Goal: Task Accomplishment & Management: Use online tool/utility

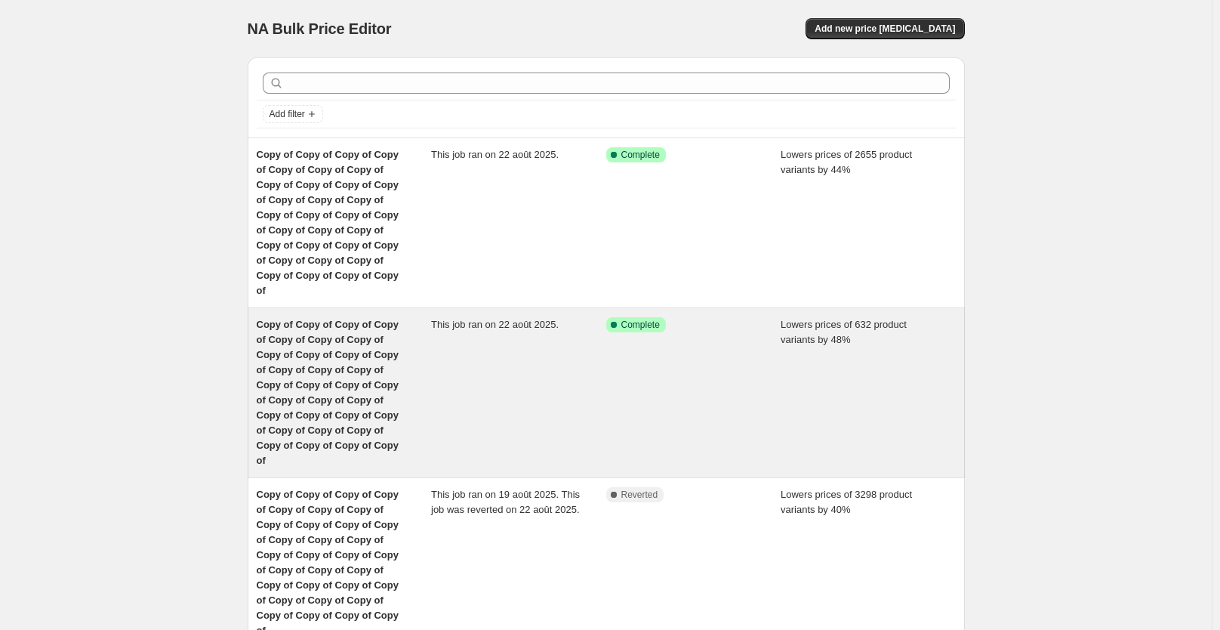
click at [614, 338] on div "Success Complete Complete" at bounding box center [693, 392] width 175 height 151
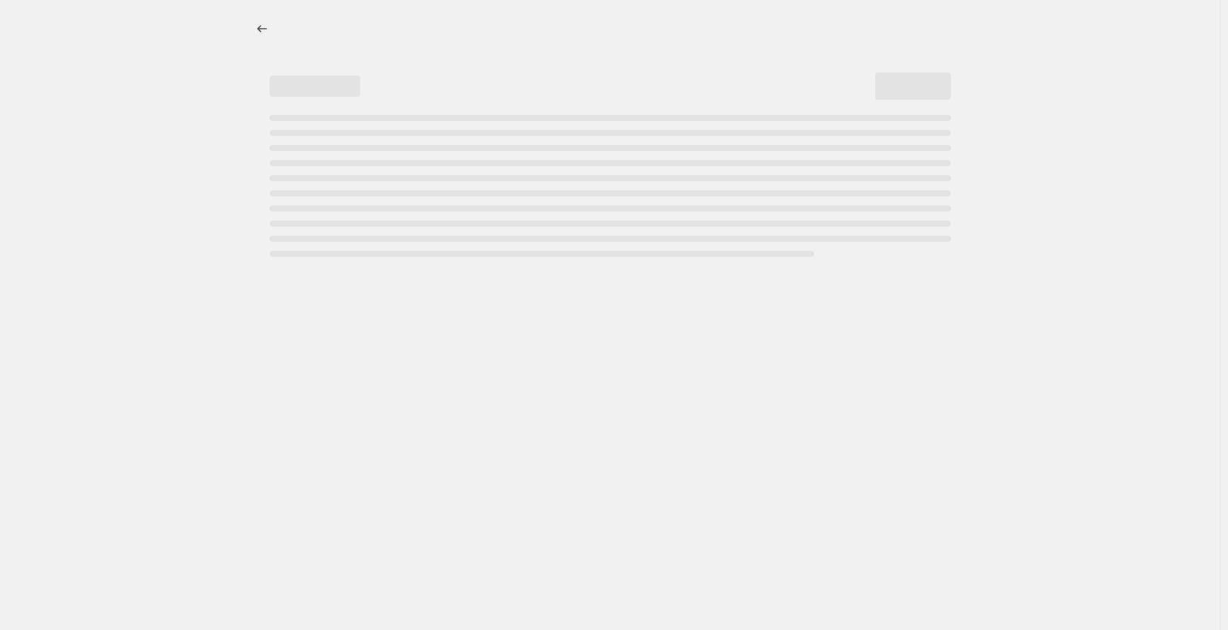
select select "percentage"
select select "not_equal"
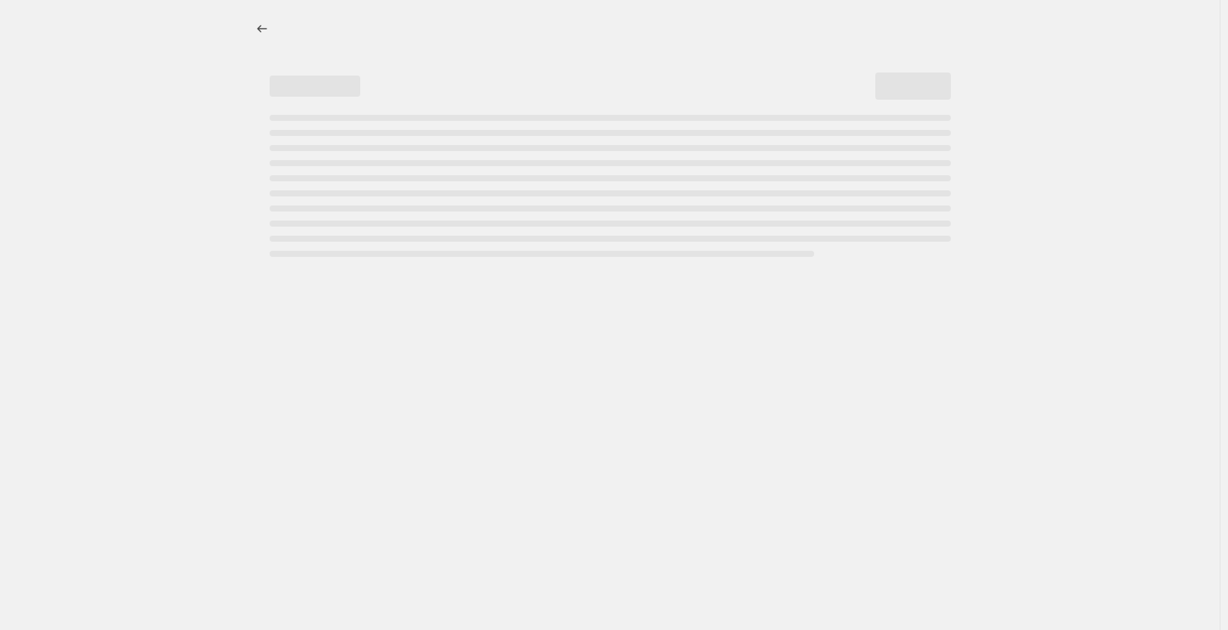
select select "not_equal"
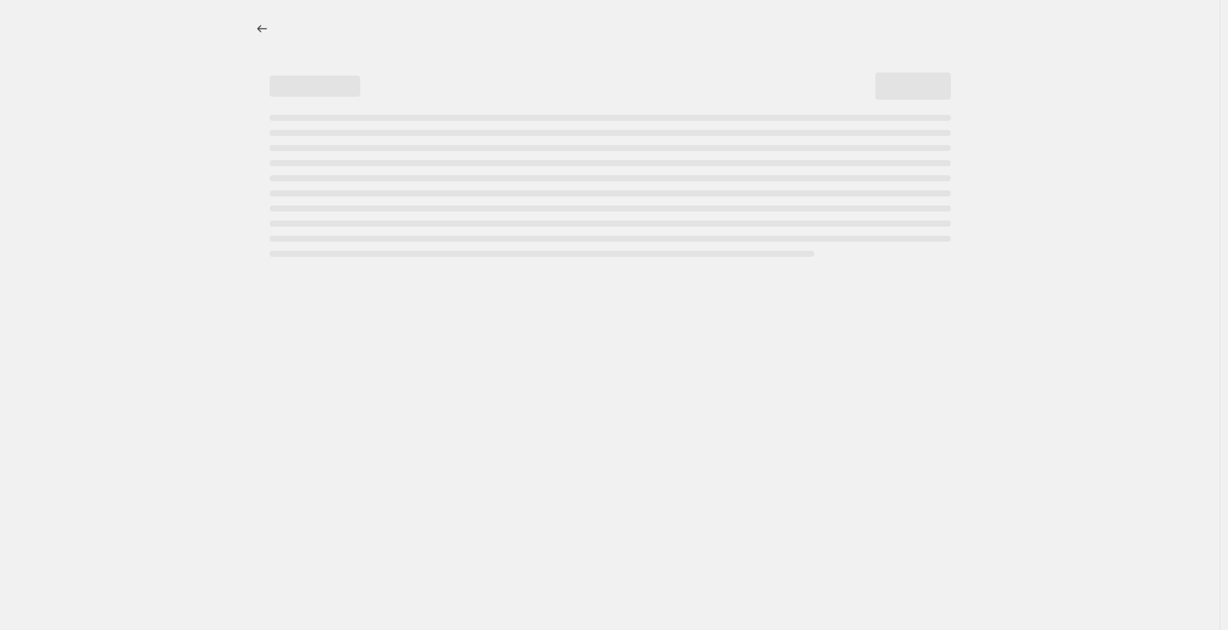
select select "not_equal"
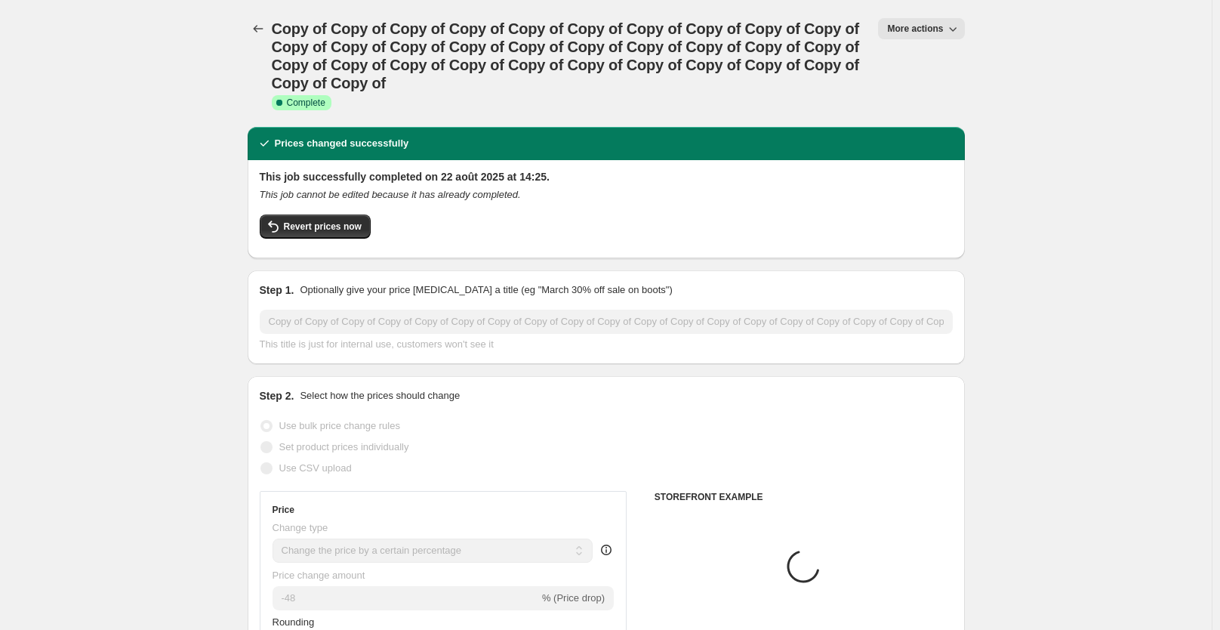
select select "collection"
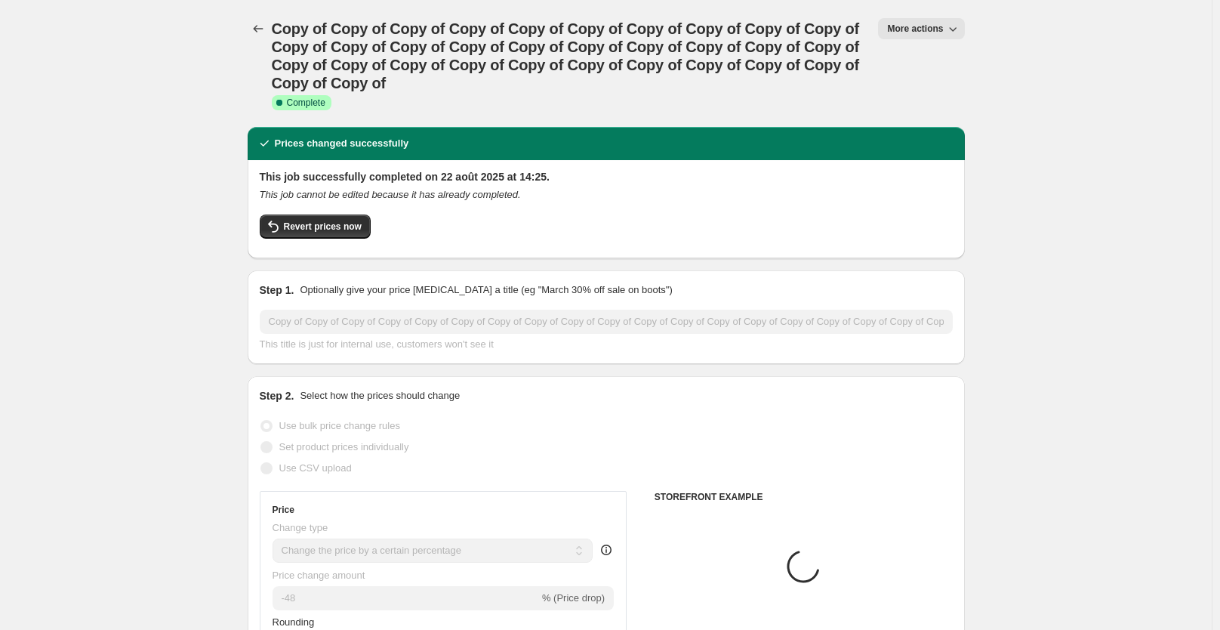
select select "collection"
select select "tag"
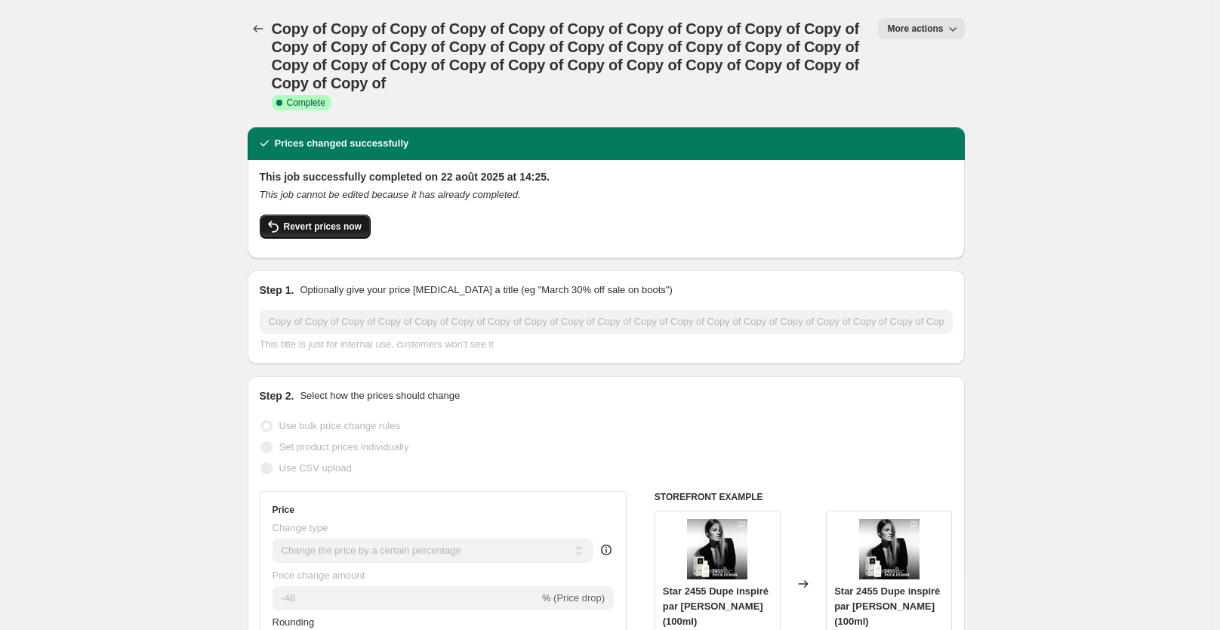
click at [334, 230] on span "Revert prices now" at bounding box center [323, 226] width 78 height 12
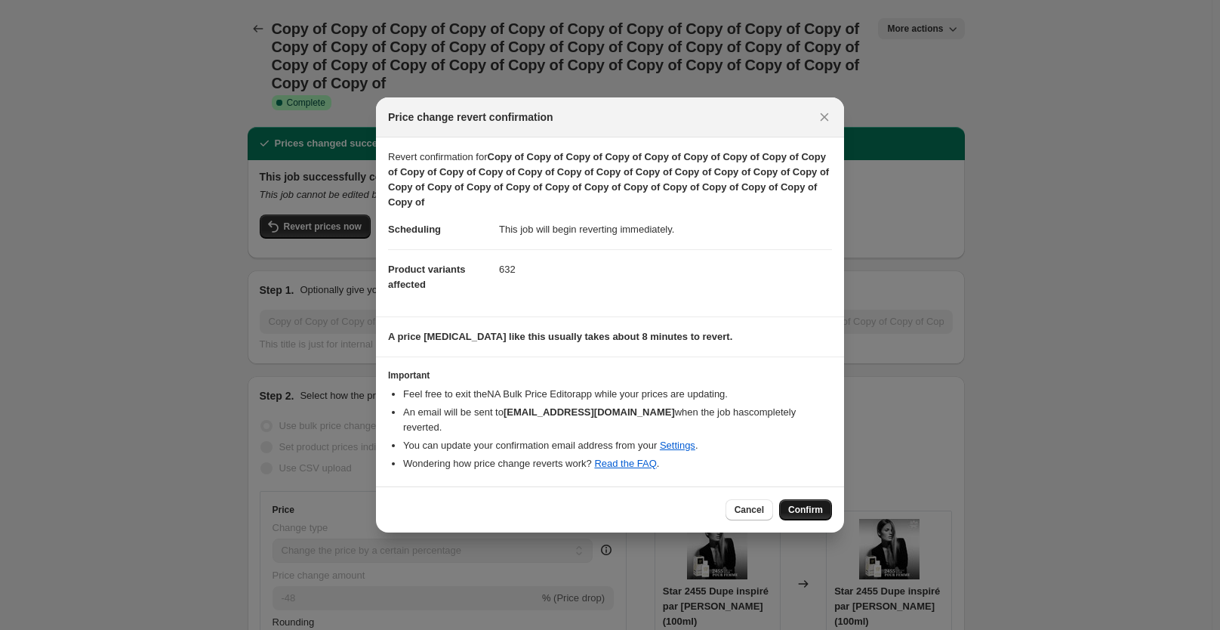
click at [800, 499] on button "Confirm" at bounding box center [805, 509] width 53 height 21
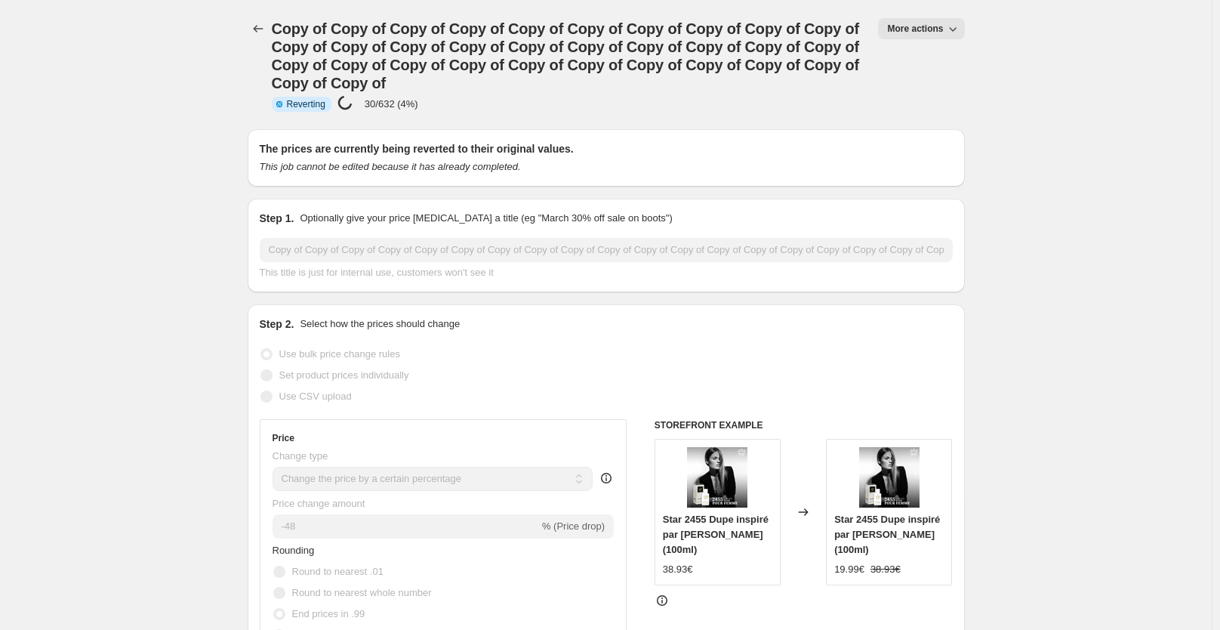
click at [364, 118] on div "Copy of Copy of Copy of Copy of Copy of Copy of Copy of Copy of Copy of Copy of…" at bounding box center [606, 64] width 717 height 129
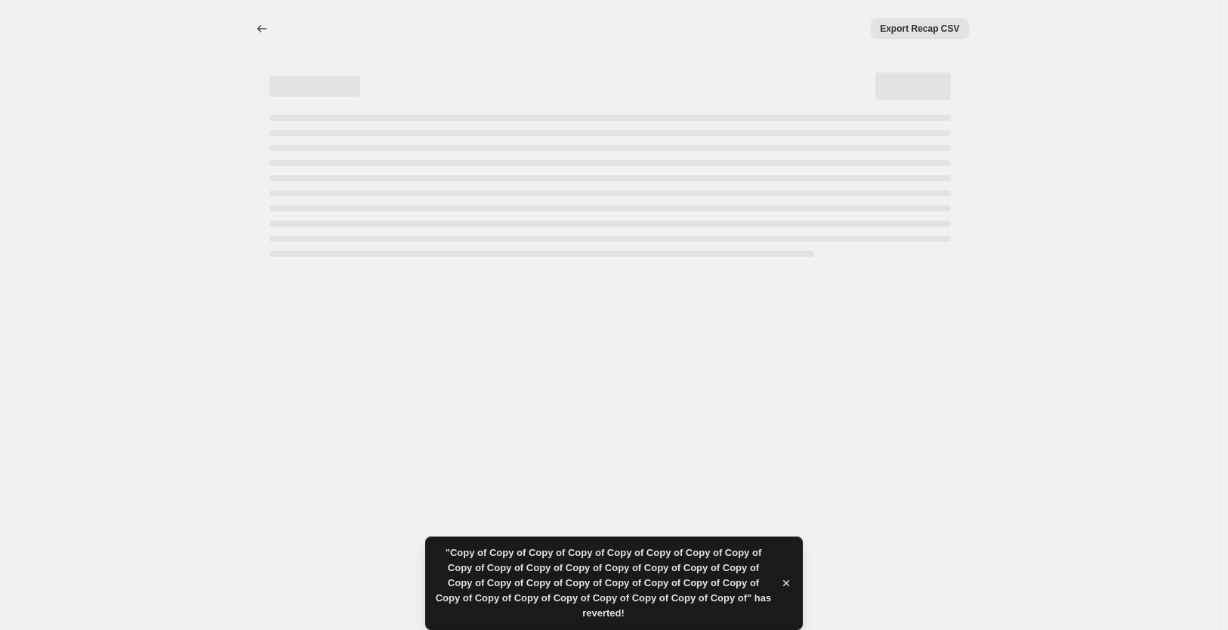
select select "percentage"
select select "collection"
select select "not_equal"
select select "collection"
select select "not_equal"
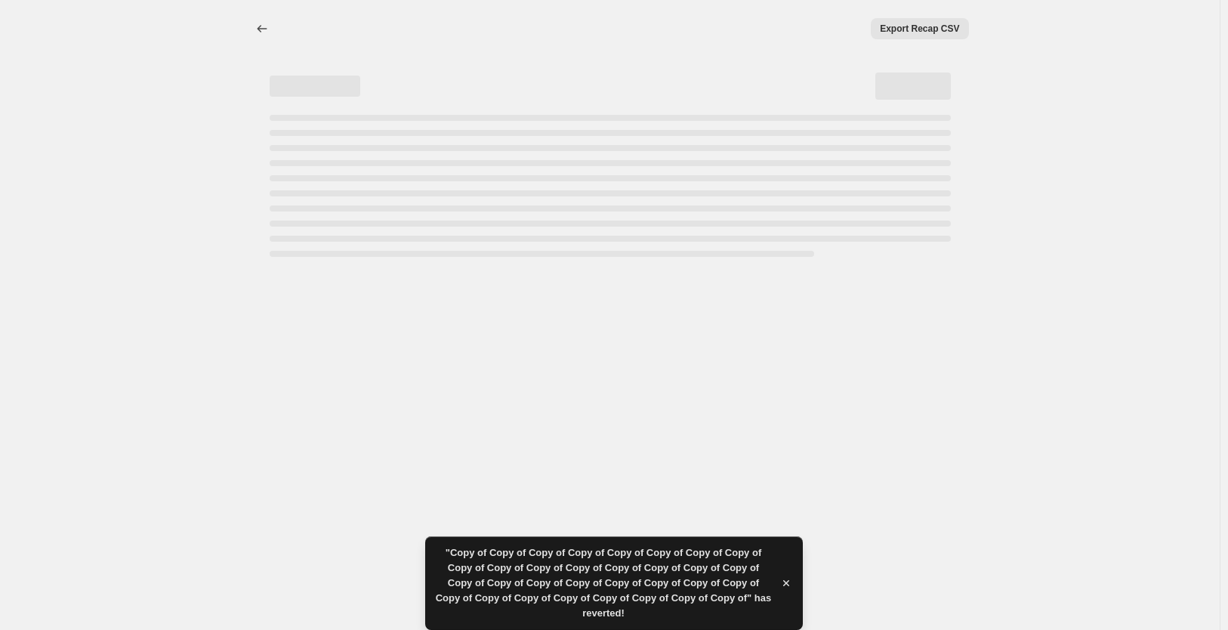
select select "collection"
select select "not_equal"
select select "collection"
select select "not_equal"
select select "collection"
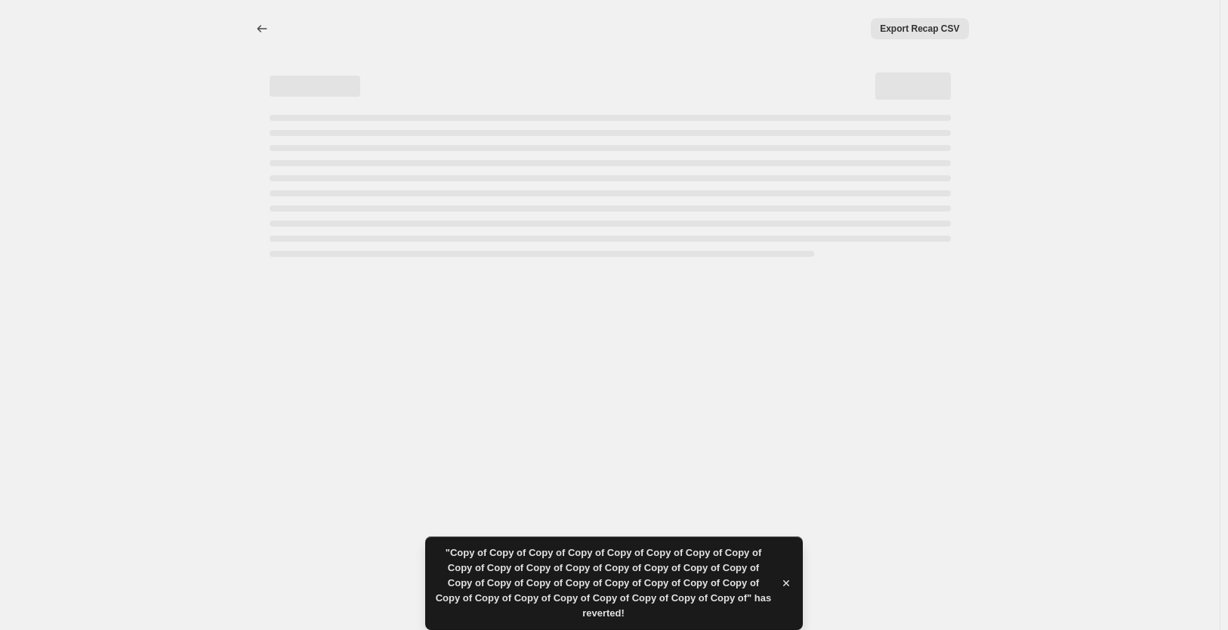
select select "not_equal"
select select "collection"
select select "not_equal"
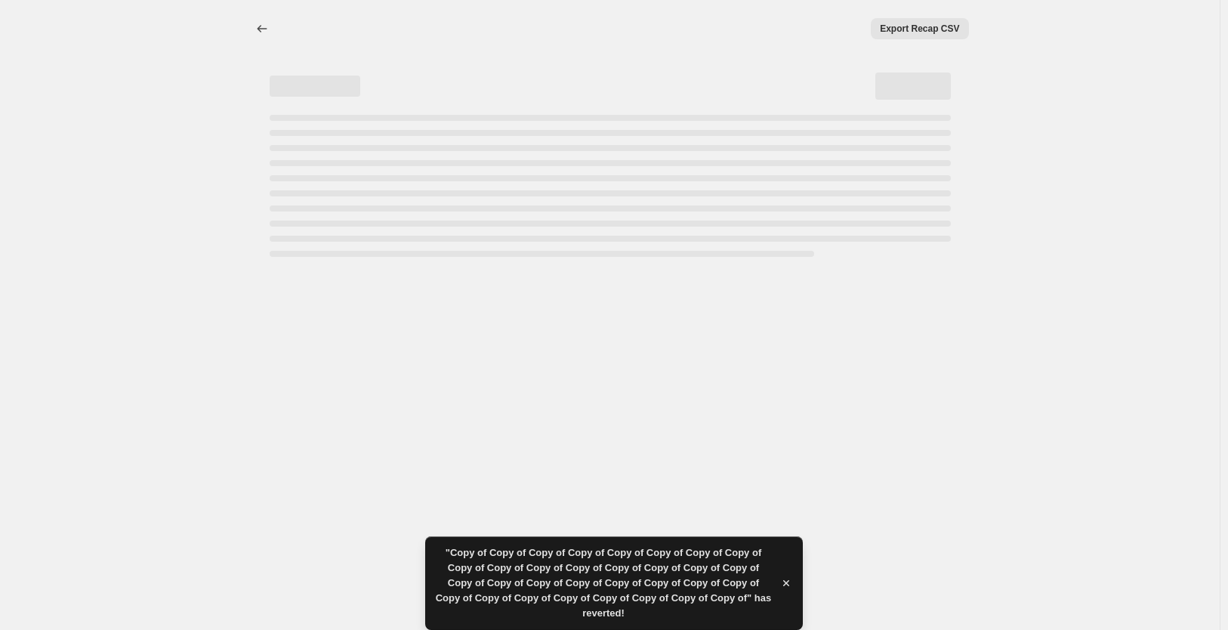
select select "not_equal"
select select "collection"
select select "not_equal"
select select "tag"
select select "not_equal"
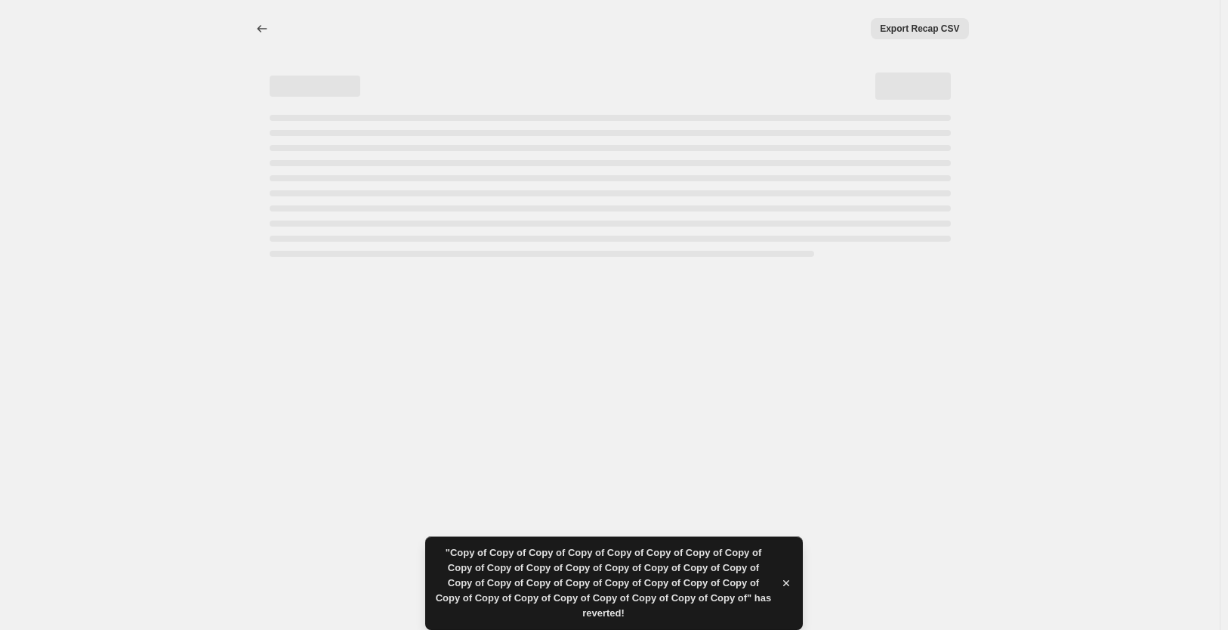
select select "tag"
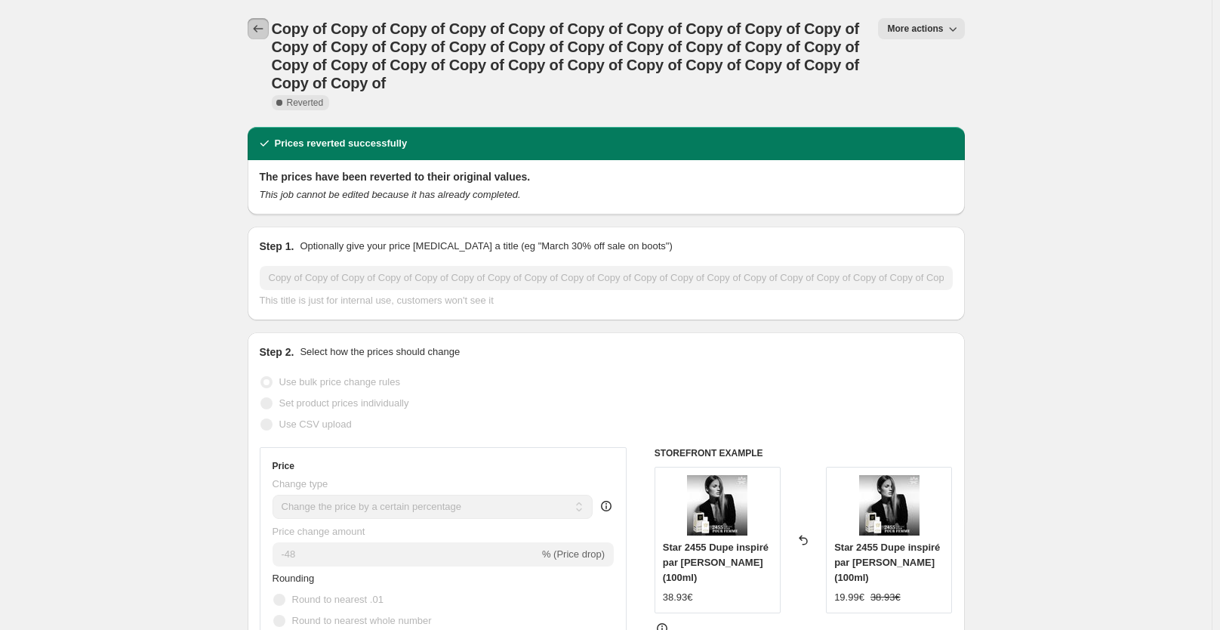
click at [257, 26] on icon "Price change jobs" at bounding box center [258, 28] width 15 height 15
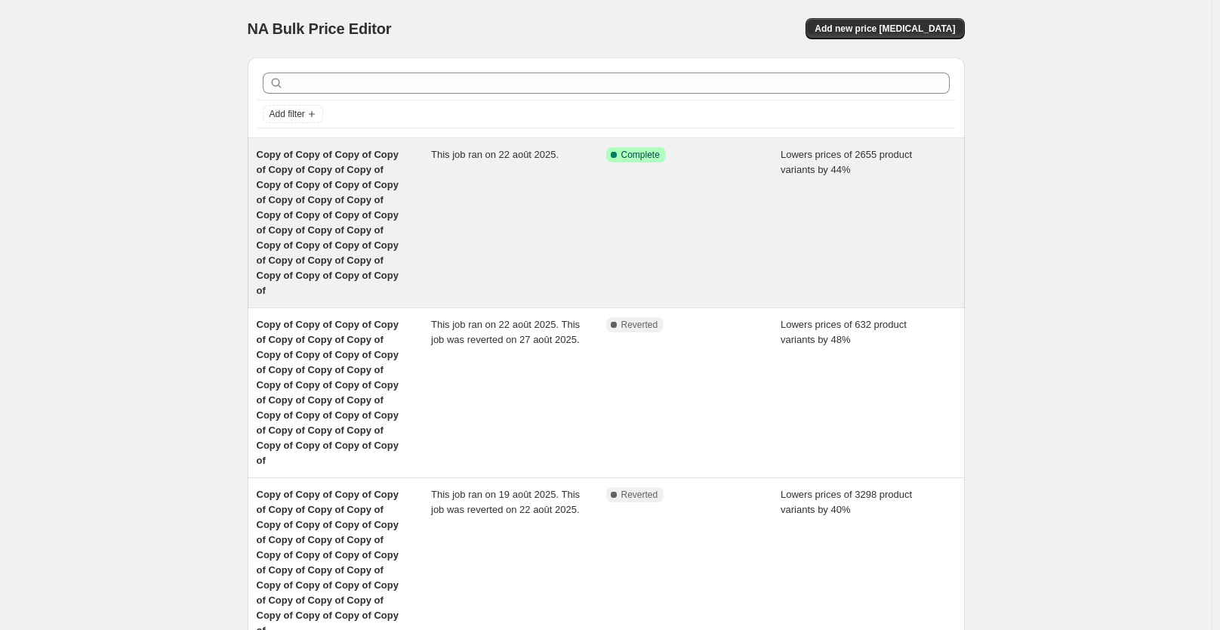
click at [705, 209] on div "Success Complete Complete" at bounding box center [693, 222] width 175 height 151
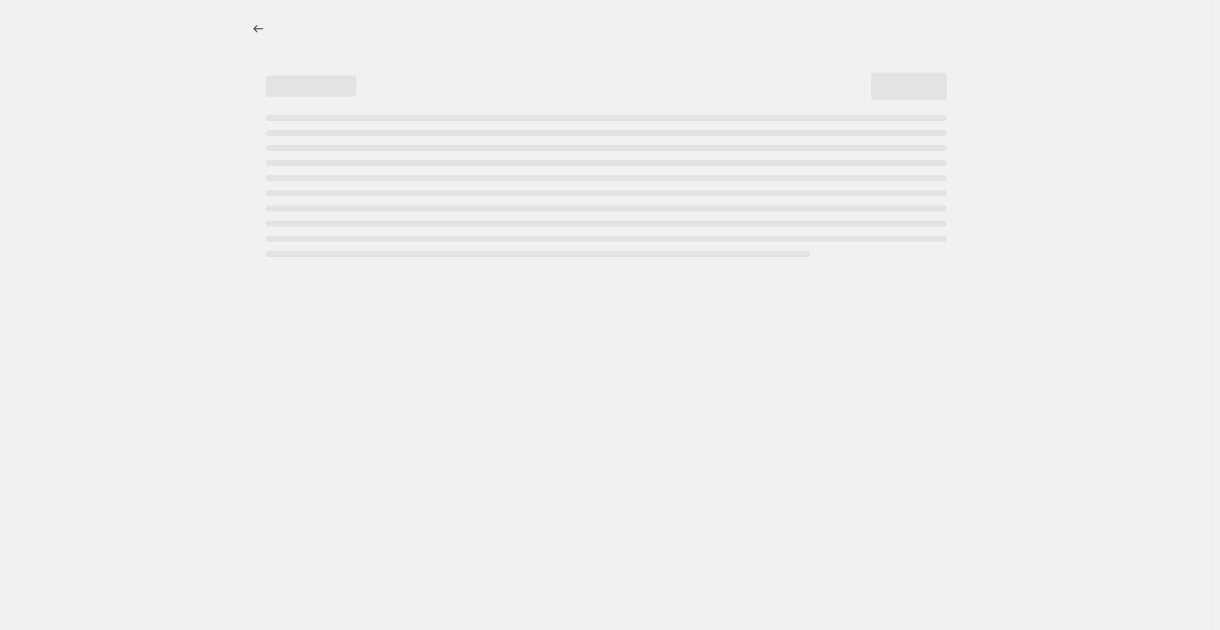
select select "percentage"
select select "collection"
select select "not_equal"
select select "collection"
select select "not_equal"
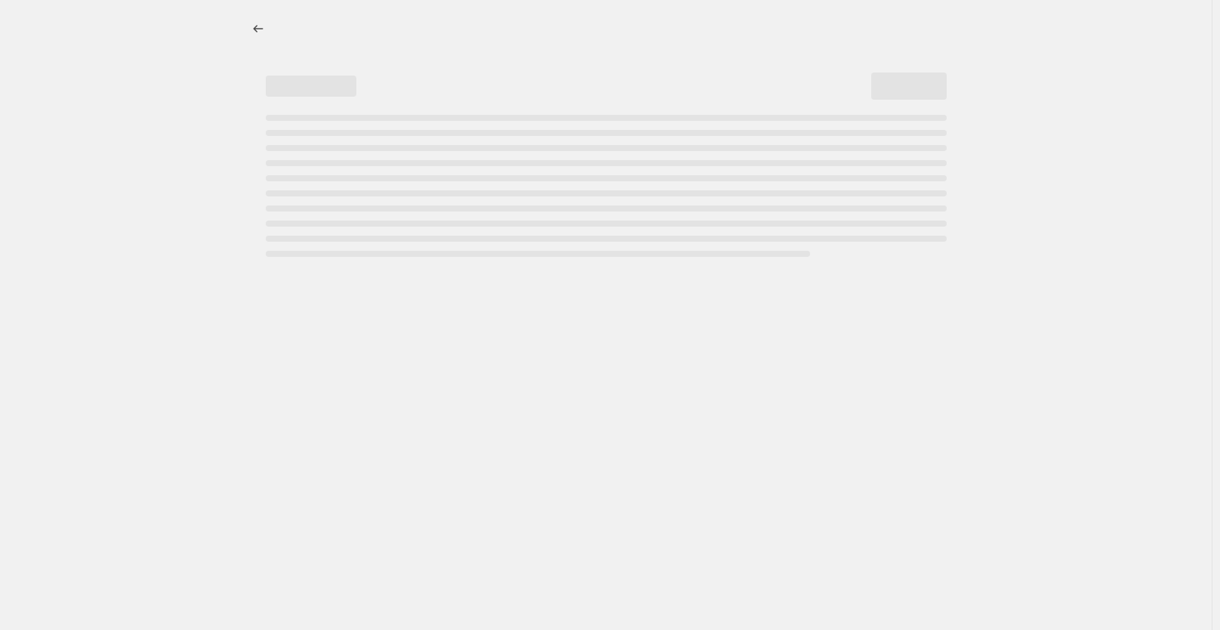
select select "collection"
select select "not_equal"
select select "collection"
select select "not_equal"
select select "collection"
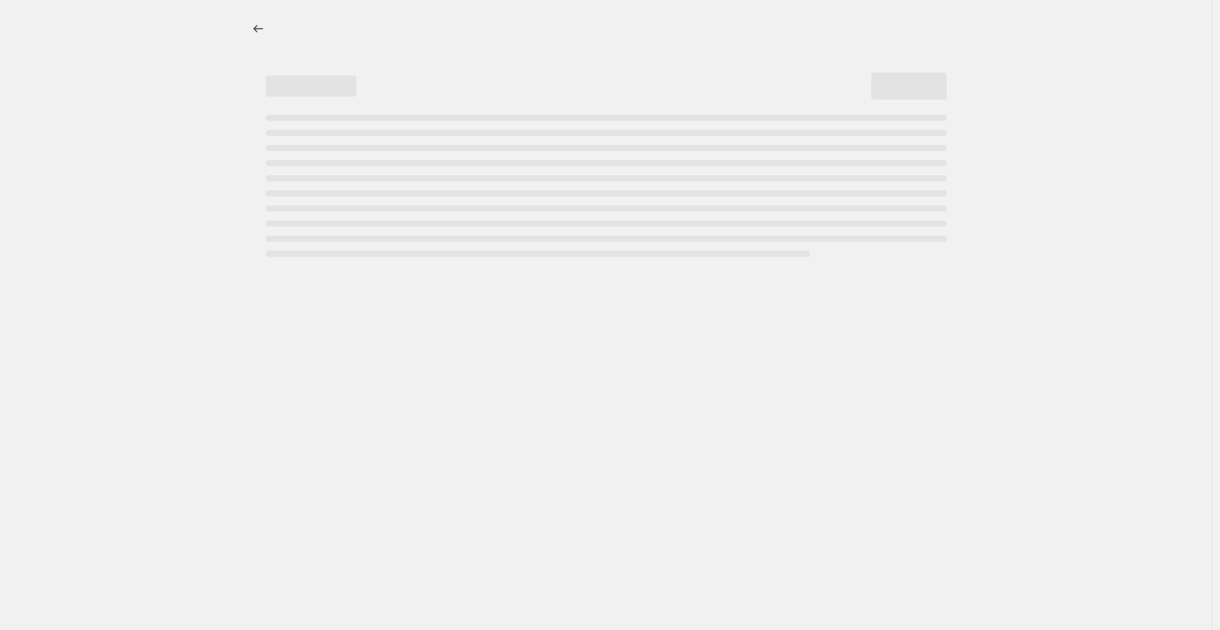
select select "not_equal"
select select "collection"
select select "not_equal"
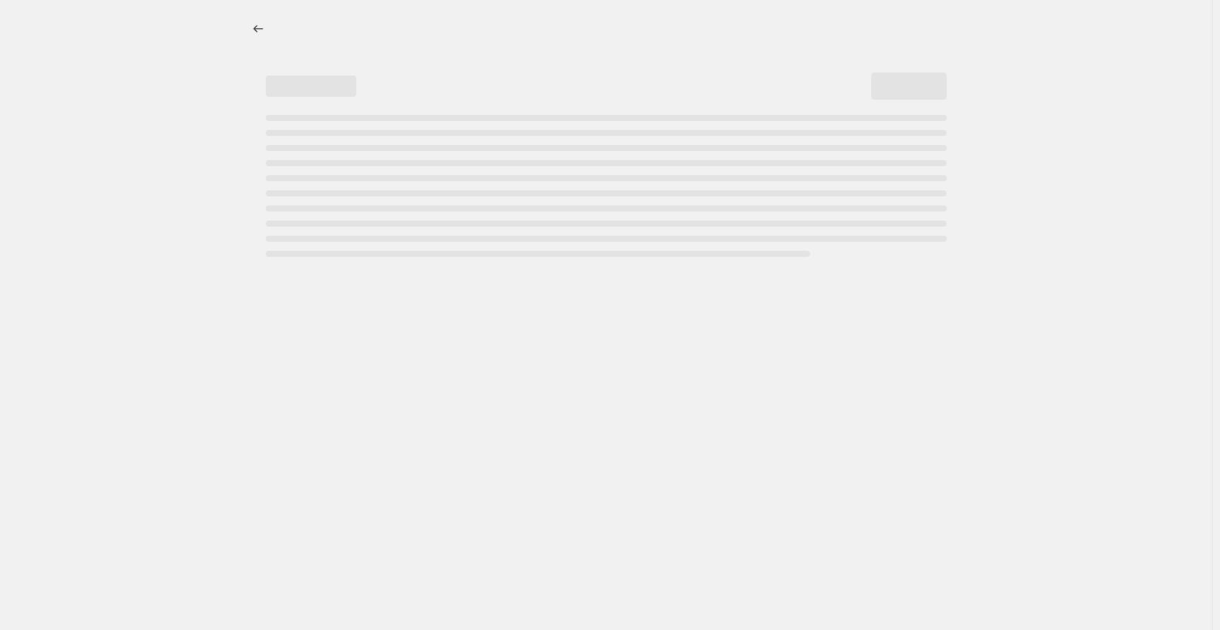
select select "not_equal"
select select "collection"
select select "not_equal"
select select "tag"
select select "not_equal"
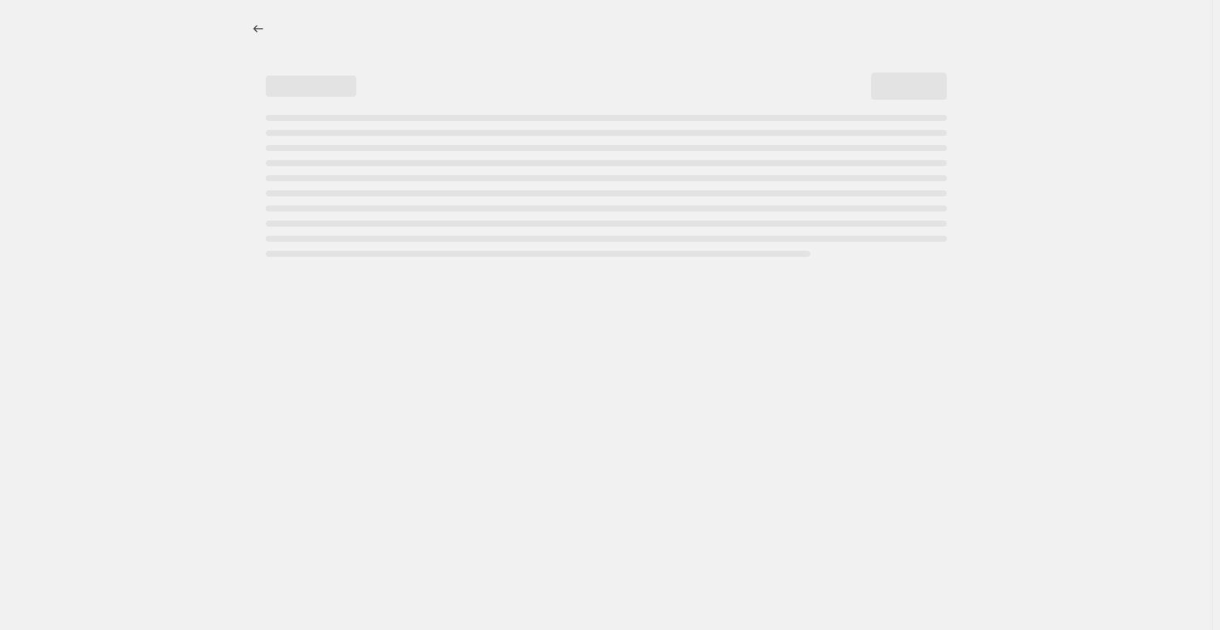
select select "tag"
select select "not_equal"
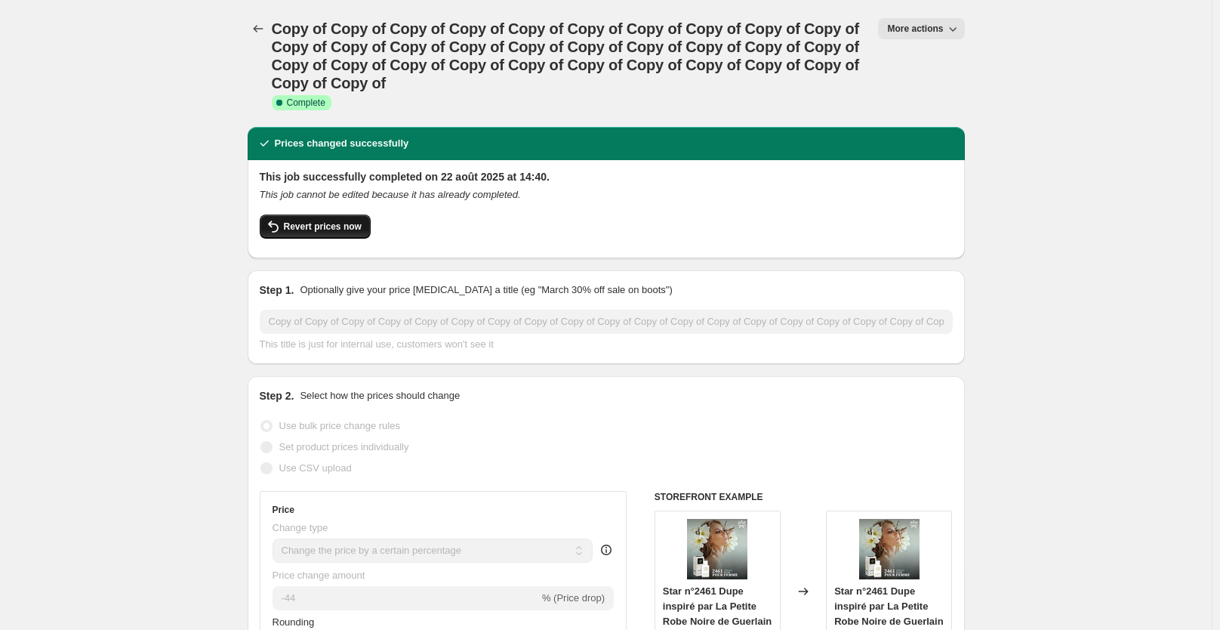
click at [350, 228] on span "Revert prices now" at bounding box center [323, 226] width 78 height 12
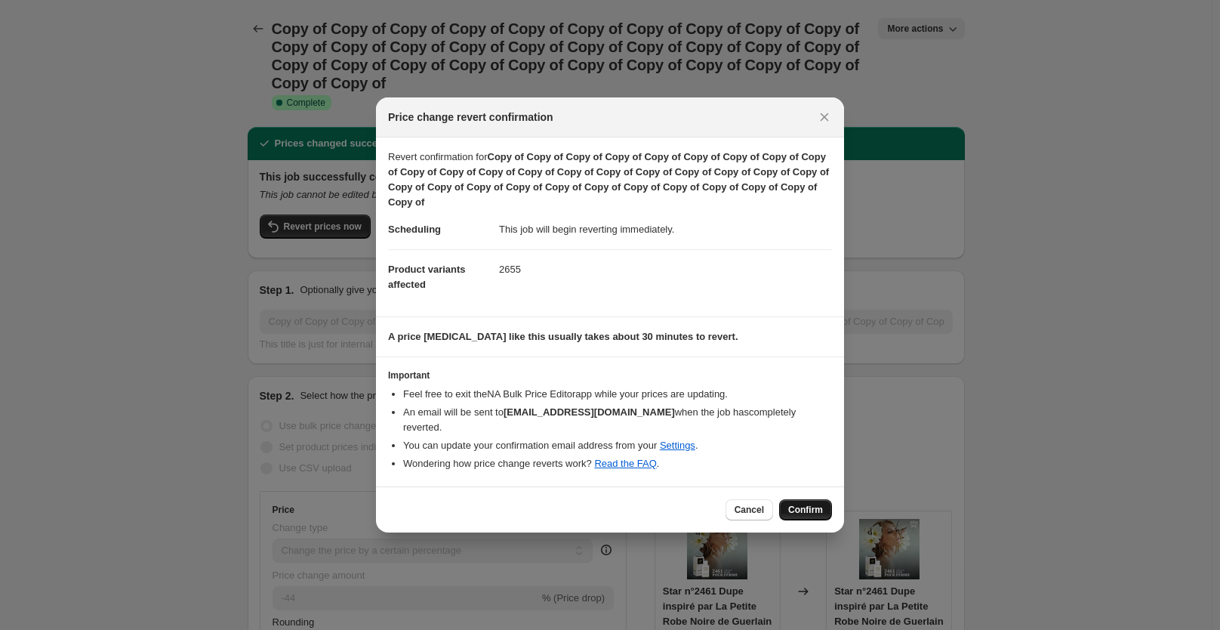
click at [807, 504] on span "Confirm" at bounding box center [805, 510] width 35 height 12
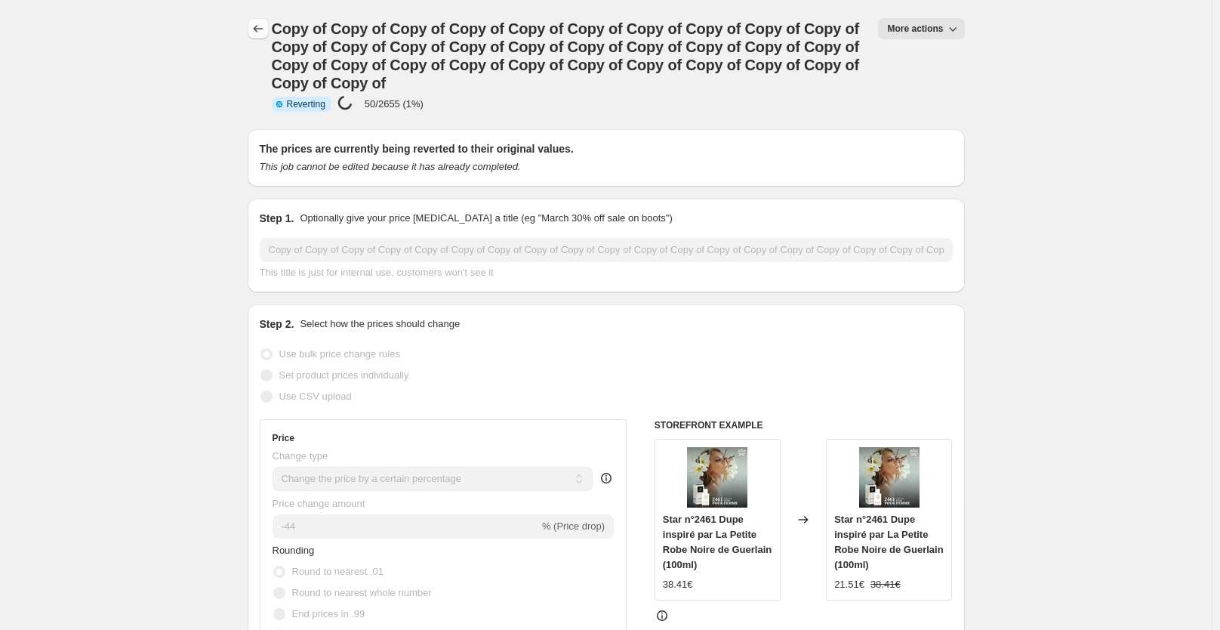
click at [257, 26] on icon "Price change jobs" at bounding box center [258, 28] width 15 height 15
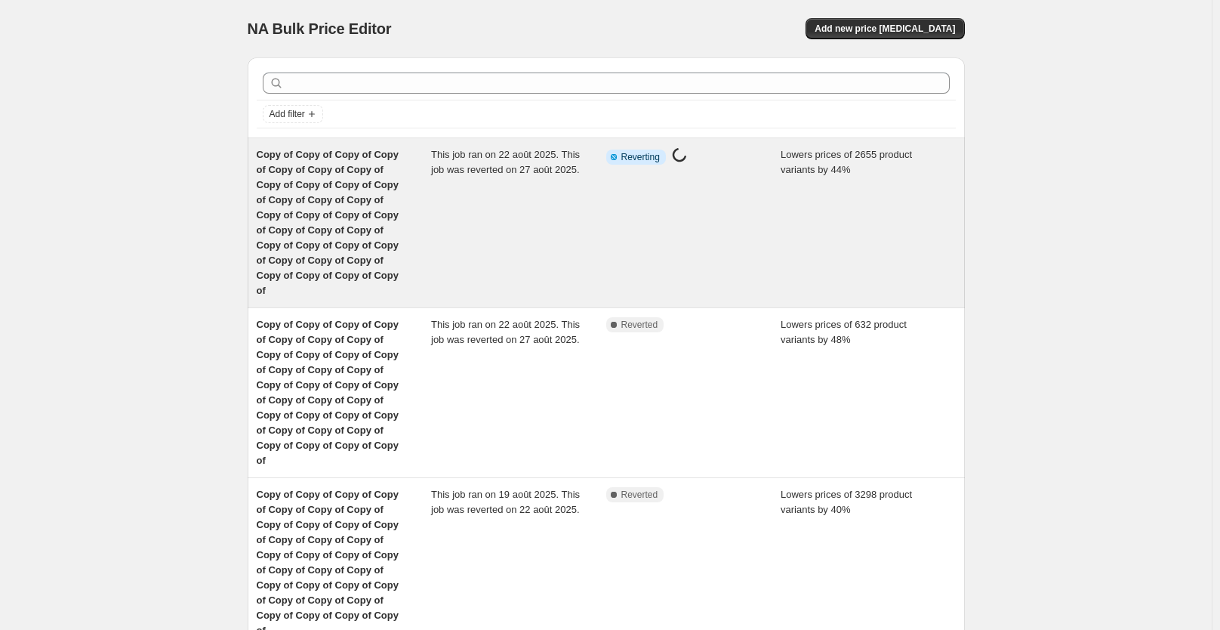
click at [390, 200] on span "Copy of Copy of Copy of Copy of Copy of Copy of Copy of Copy of Copy of Copy of…" at bounding box center [328, 222] width 142 height 147
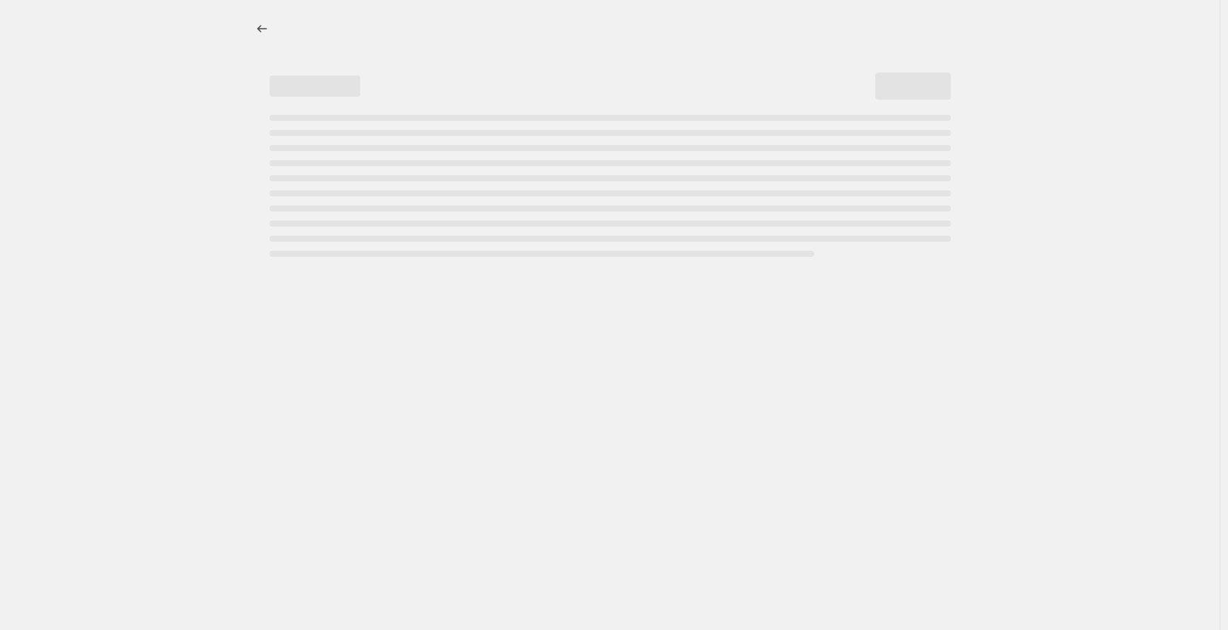
select select "percentage"
select select "collection"
select select "not_equal"
select select "collection"
select select "not_equal"
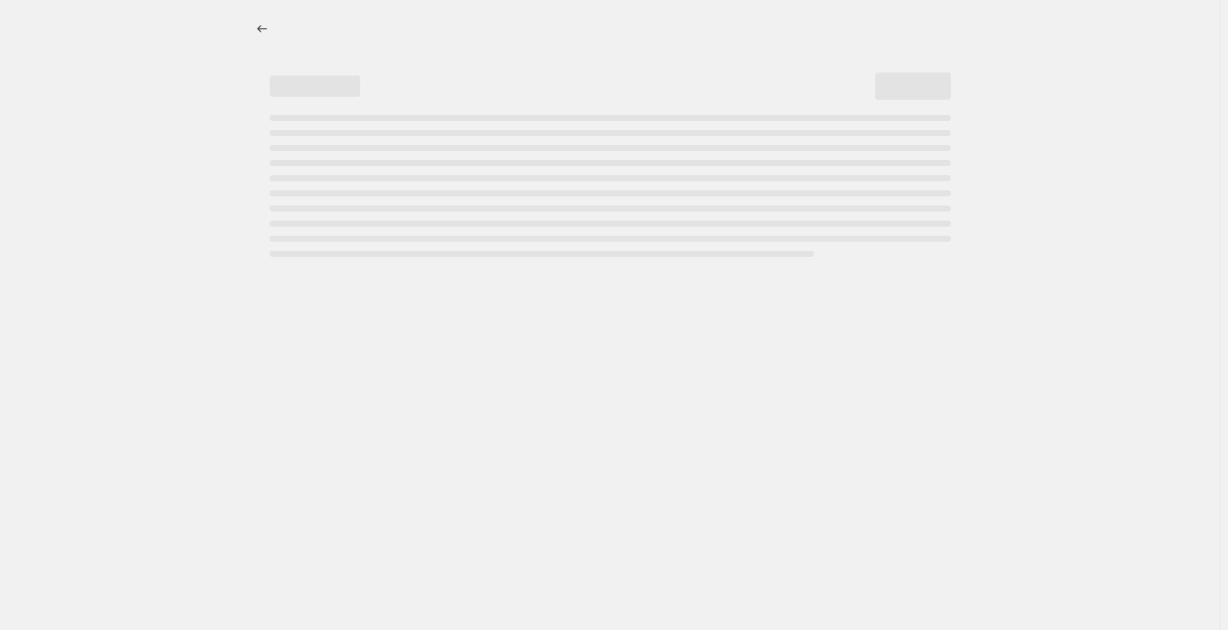
select select "collection"
select select "not_equal"
select select "collection"
select select "not_equal"
select select "collection"
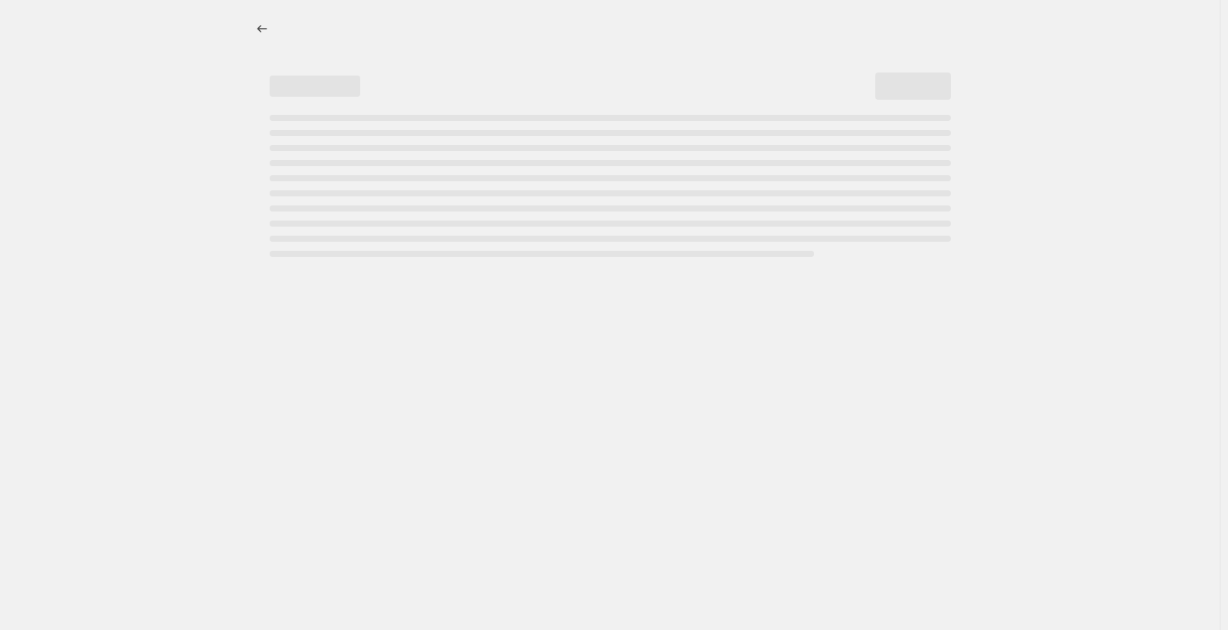
select select "not_equal"
select select "collection"
select select "not_equal"
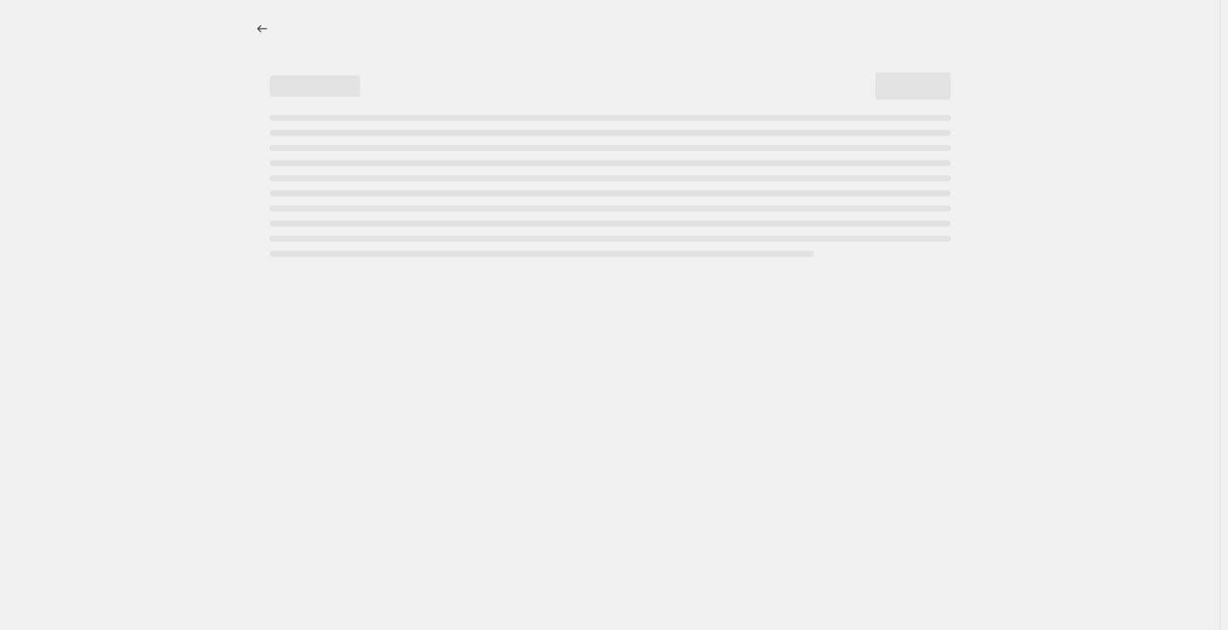
select select "not_equal"
select select "collection"
select select "not_equal"
select select "tag"
select select "not_equal"
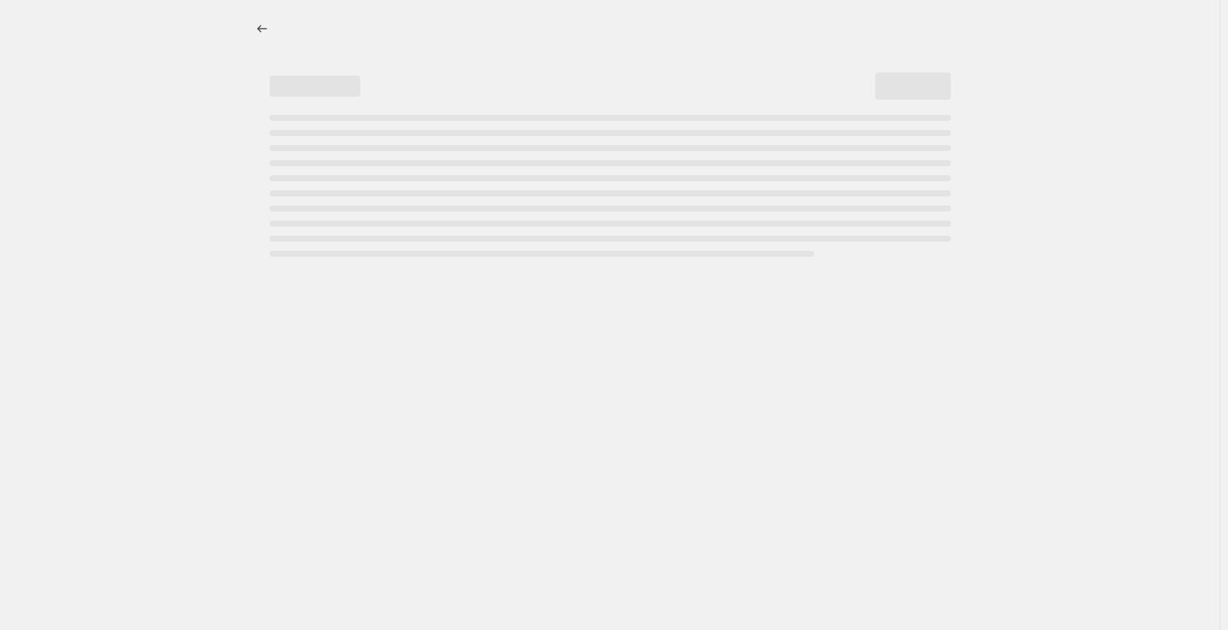
select select "tag"
select select "not_equal"
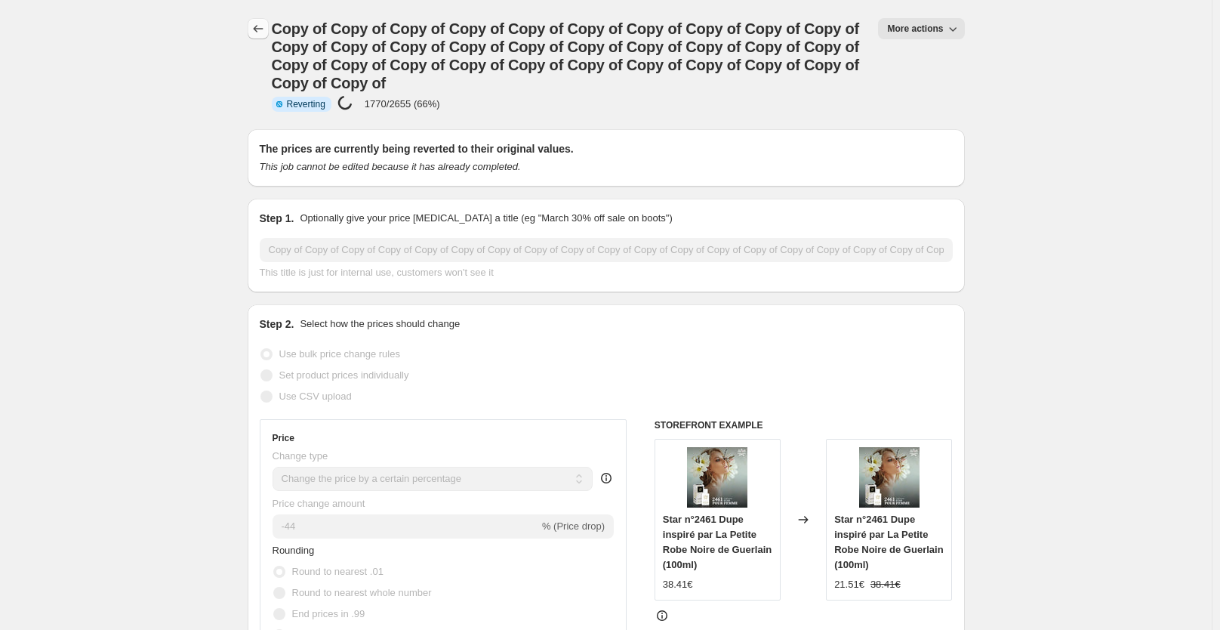
click at [261, 32] on icon "Price change jobs" at bounding box center [258, 28] width 15 height 15
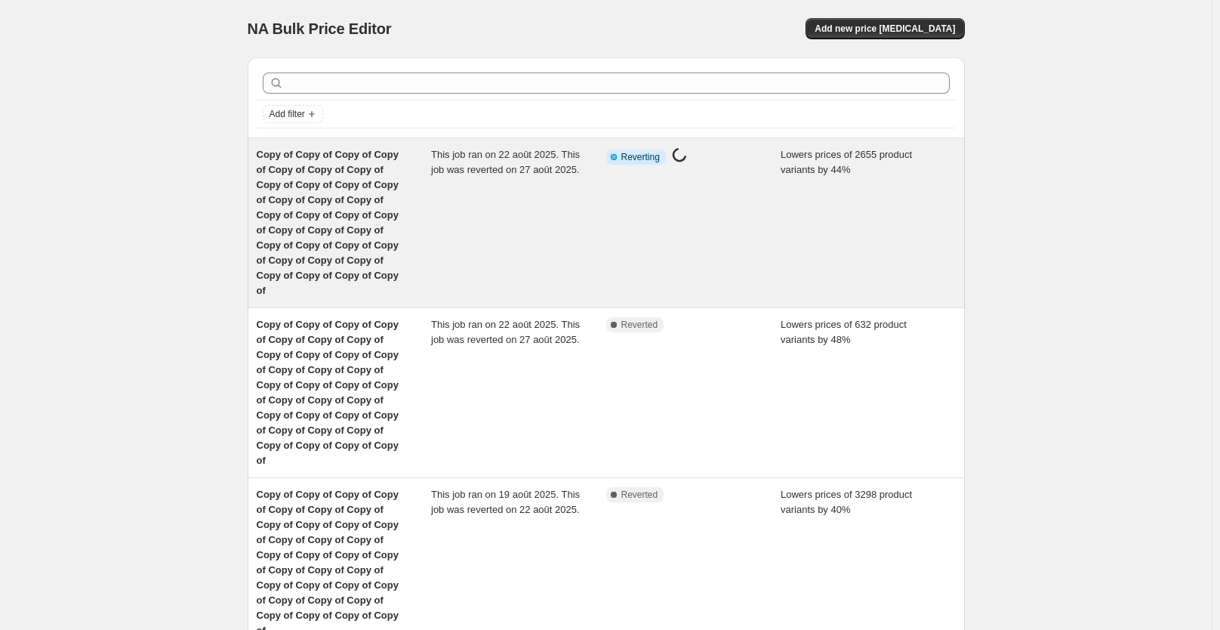
click at [482, 208] on div "This job ran on 22 août 2025. This job was reverted on 27 août 2025." at bounding box center [518, 222] width 175 height 151
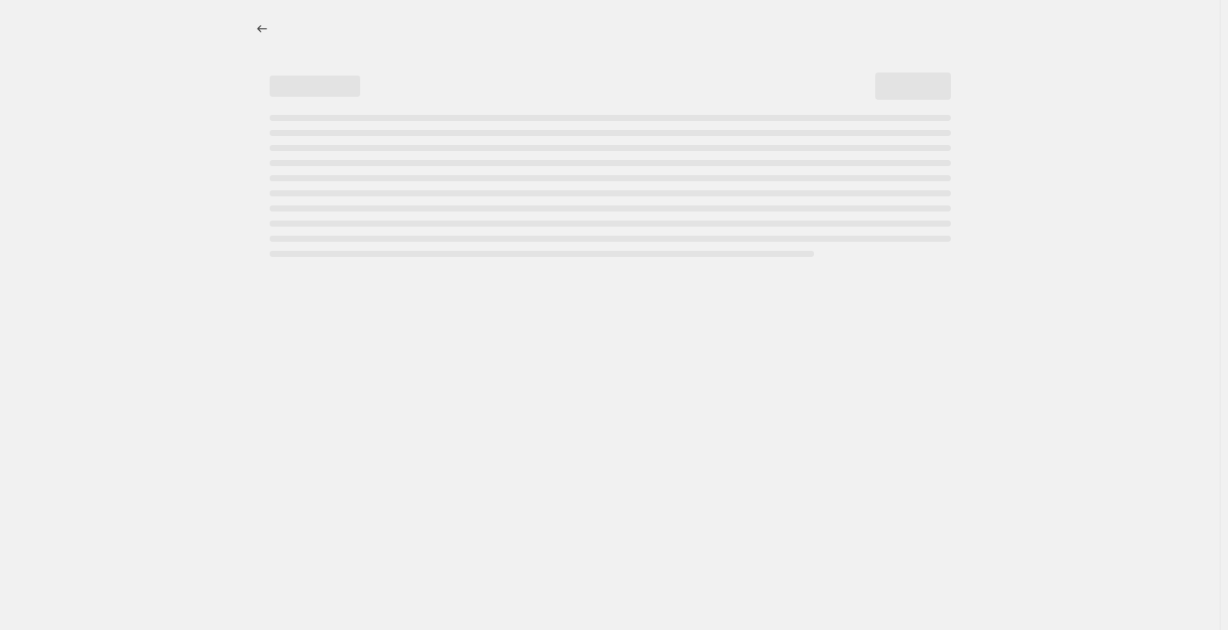
select select "percentage"
select select "collection"
select select "not_equal"
select select "collection"
select select "not_equal"
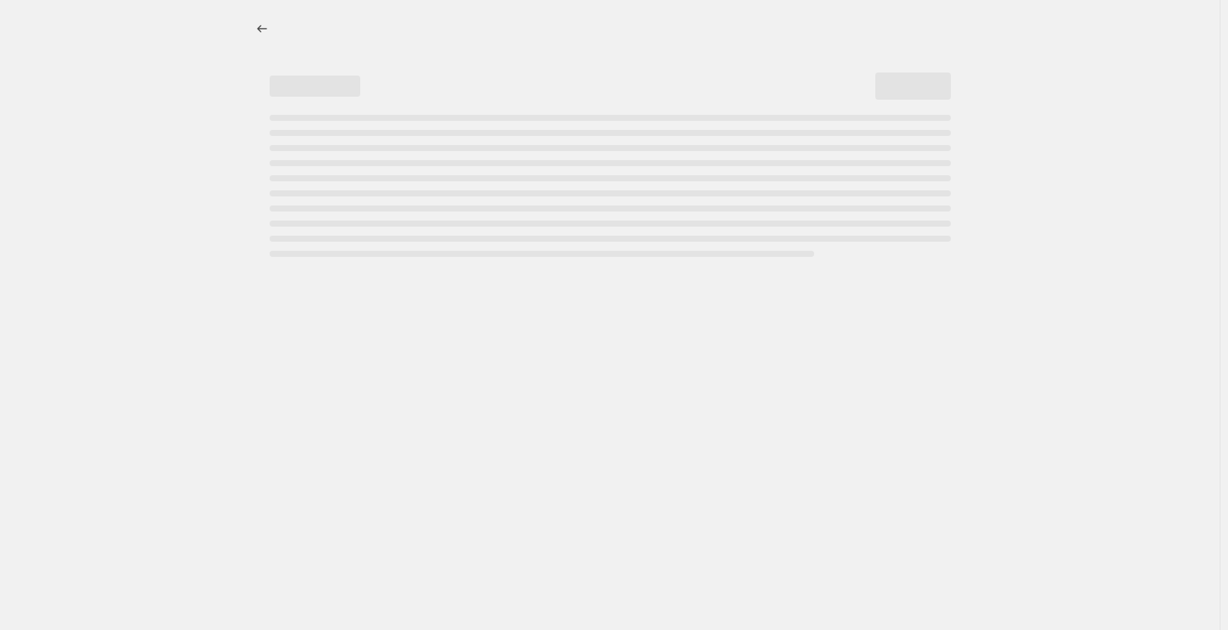
select select "collection"
select select "not_equal"
select select "collection"
select select "not_equal"
select select "collection"
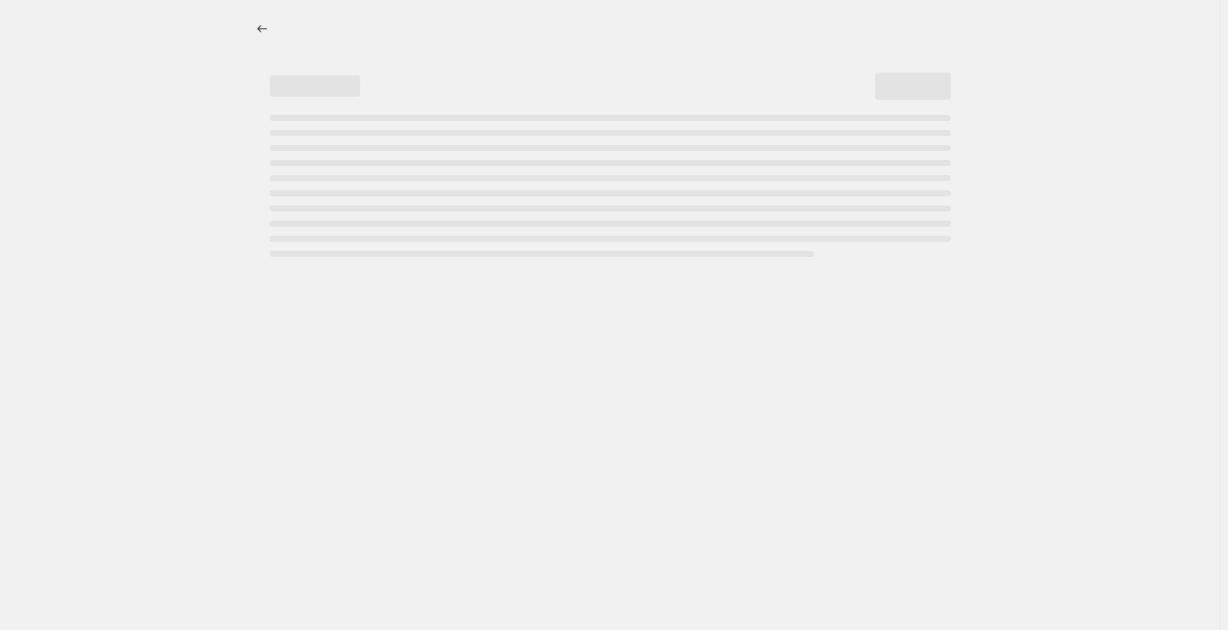
select select "not_equal"
select select "collection"
select select "not_equal"
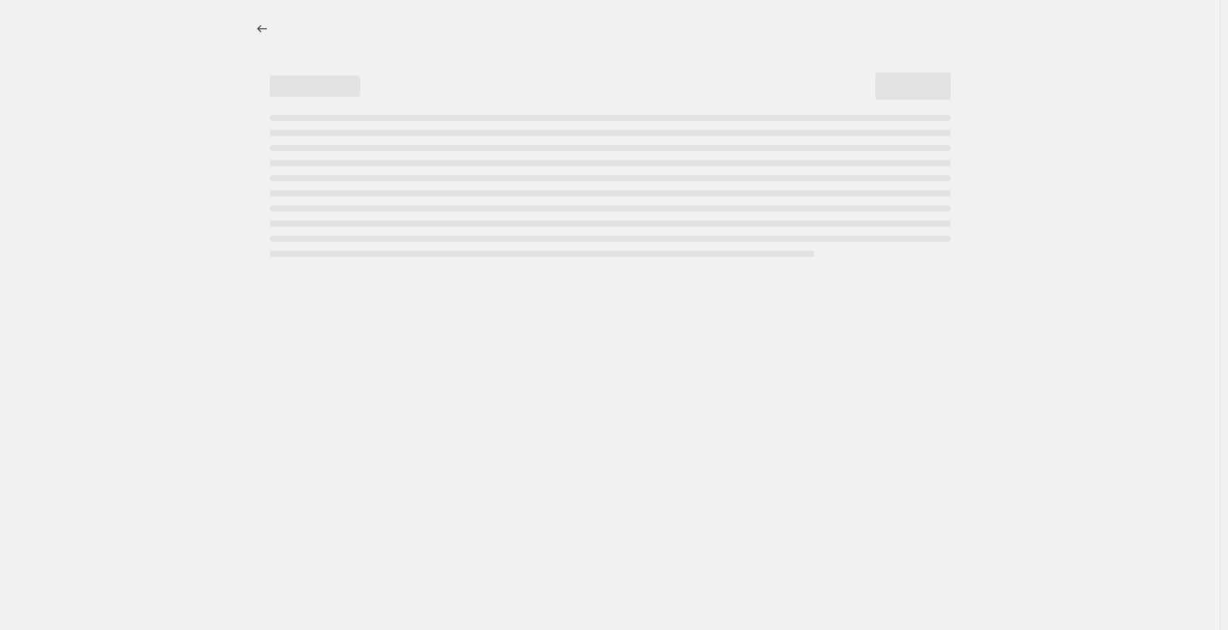
select select "not_equal"
select select "collection"
select select "not_equal"
select select "tag"
select select "not_equal"
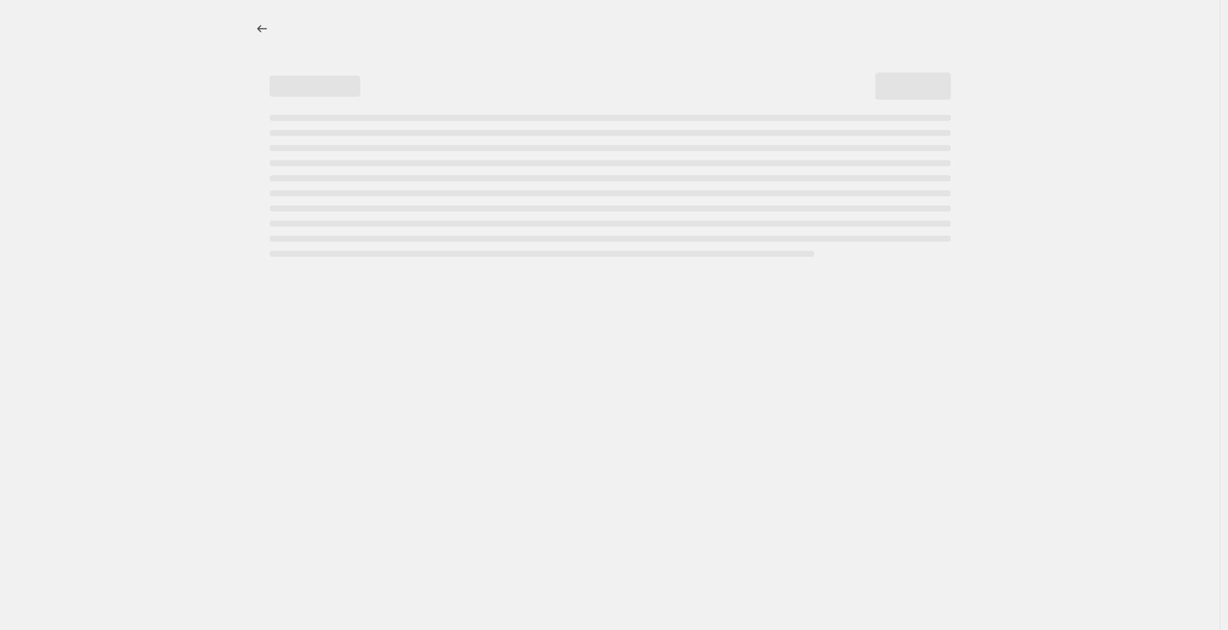
select select "tag"
select select "not_equal"
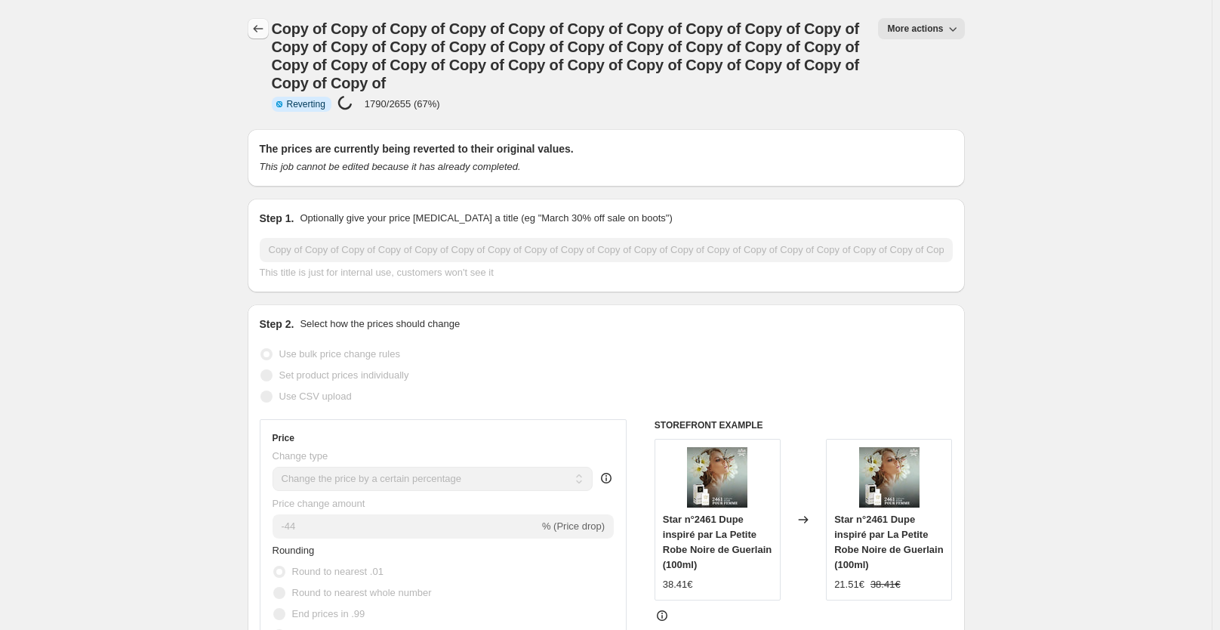
click at [264, 31] on icon "Price change jobs" at bounding box center [258, 28] width 15 height 15
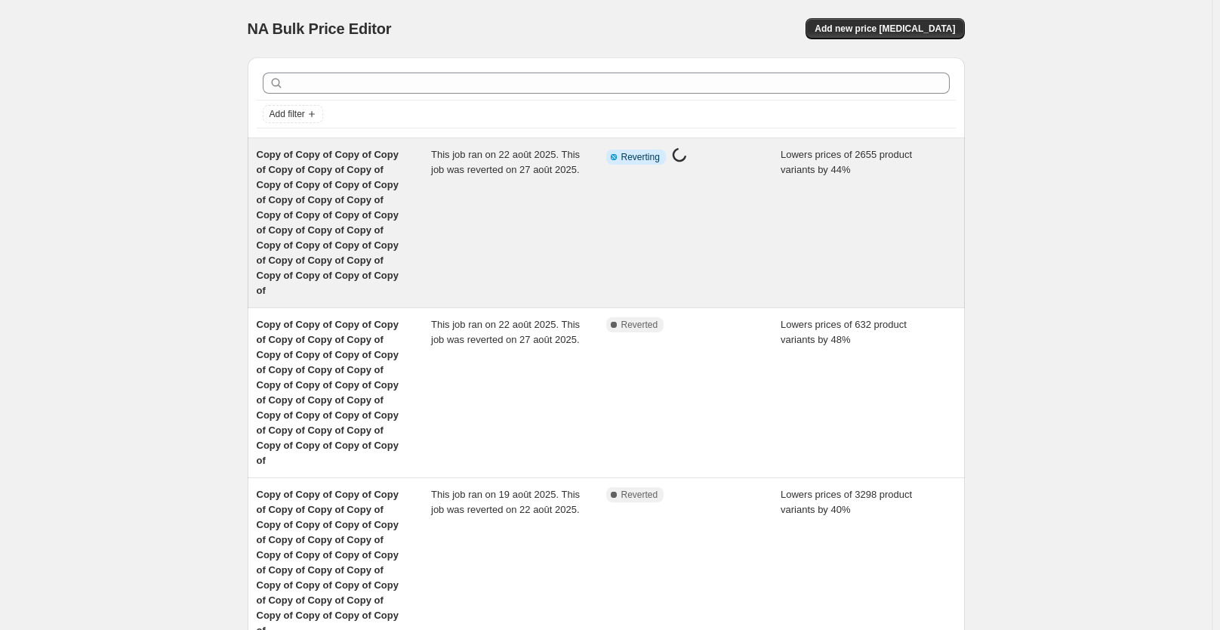
click at [440, 220] on div "This job ran on 22 août 2025. This job was reverted on 27 août 2025." at bounding box center [518, 222] width 175 height 151
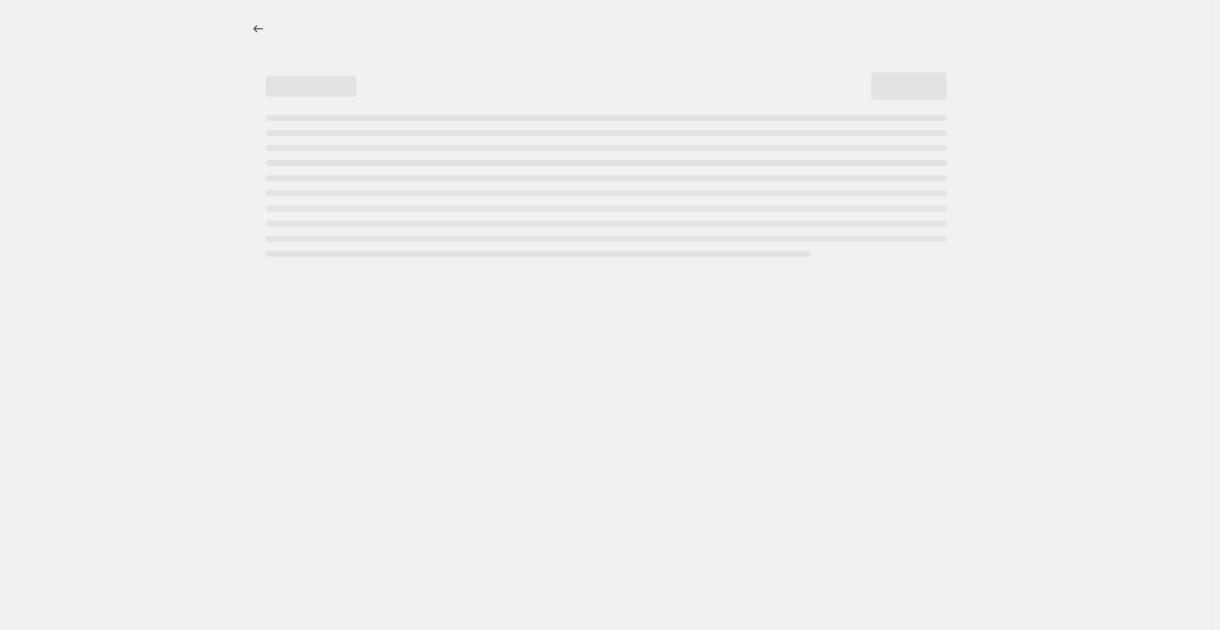
select select "percentage"
select select "collection"
select select "not_equal"
select select "collection"
select select "not_equal"
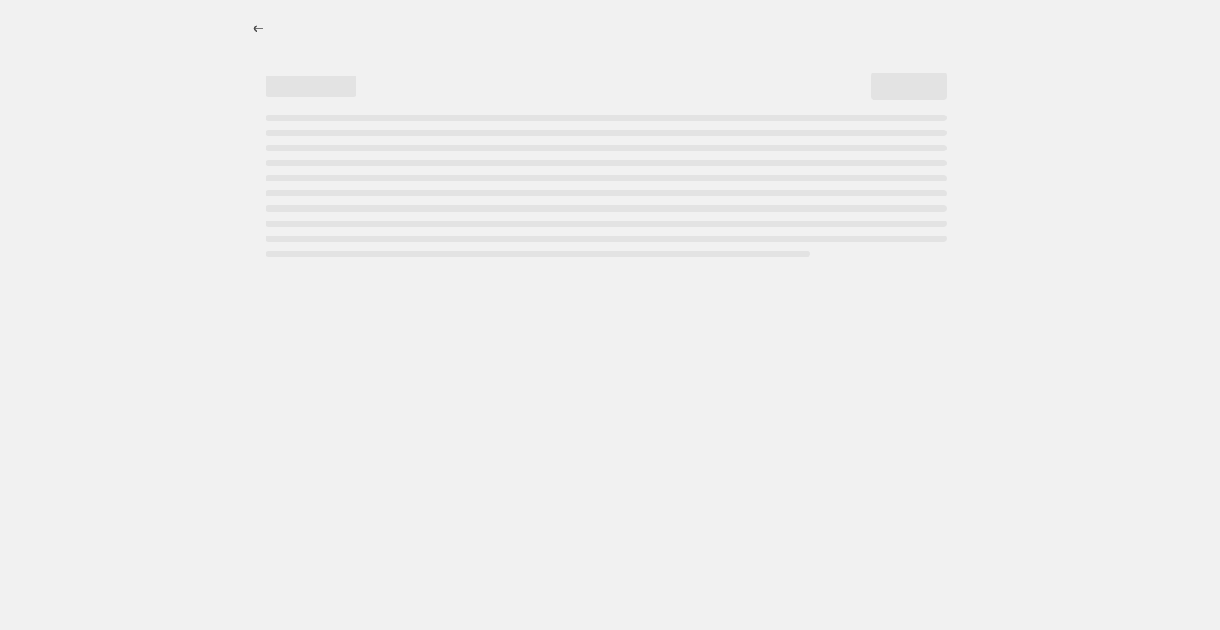
select select "collection"
select select "not_equal"
select select "collection"
select select "not_equal"
select select "collection"
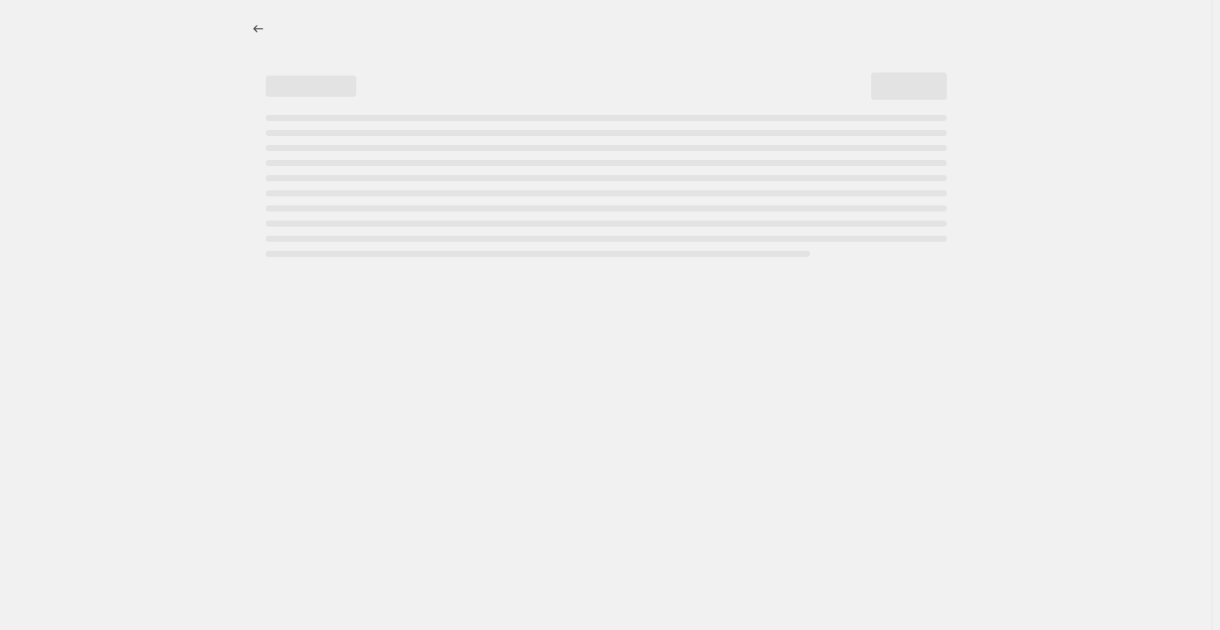
select select "not_equal"
select select "collection"
select select "not_equal"
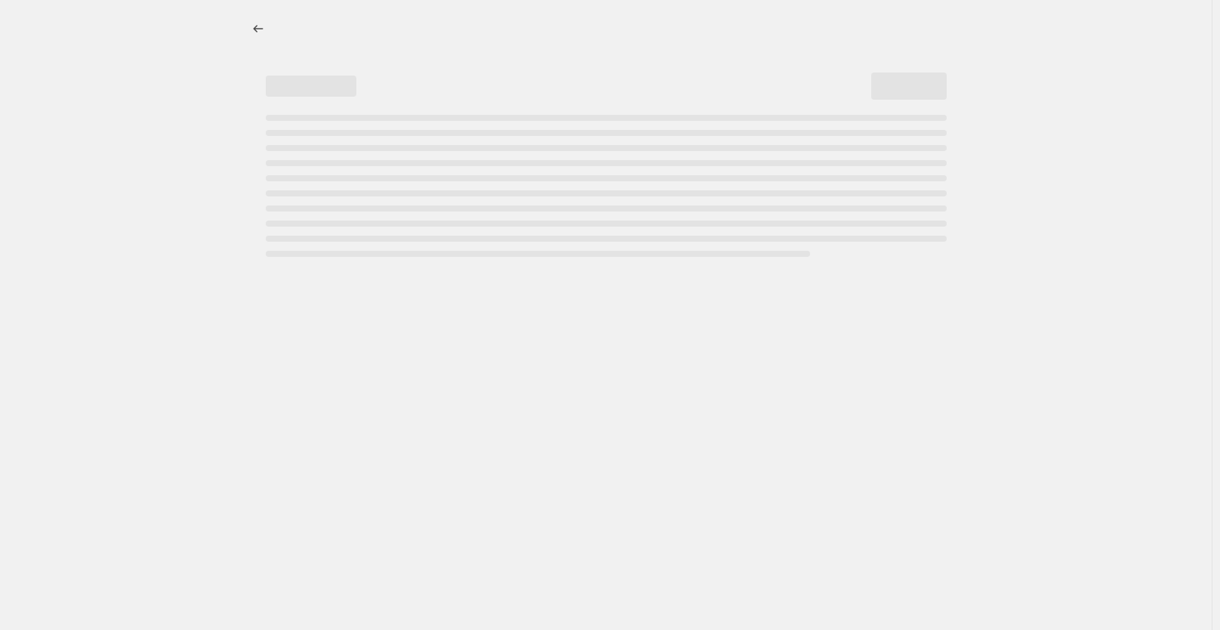
select select "not_equal"
select select "collection"
select select "not_equal"
select select "tag"
select select "not_equal"
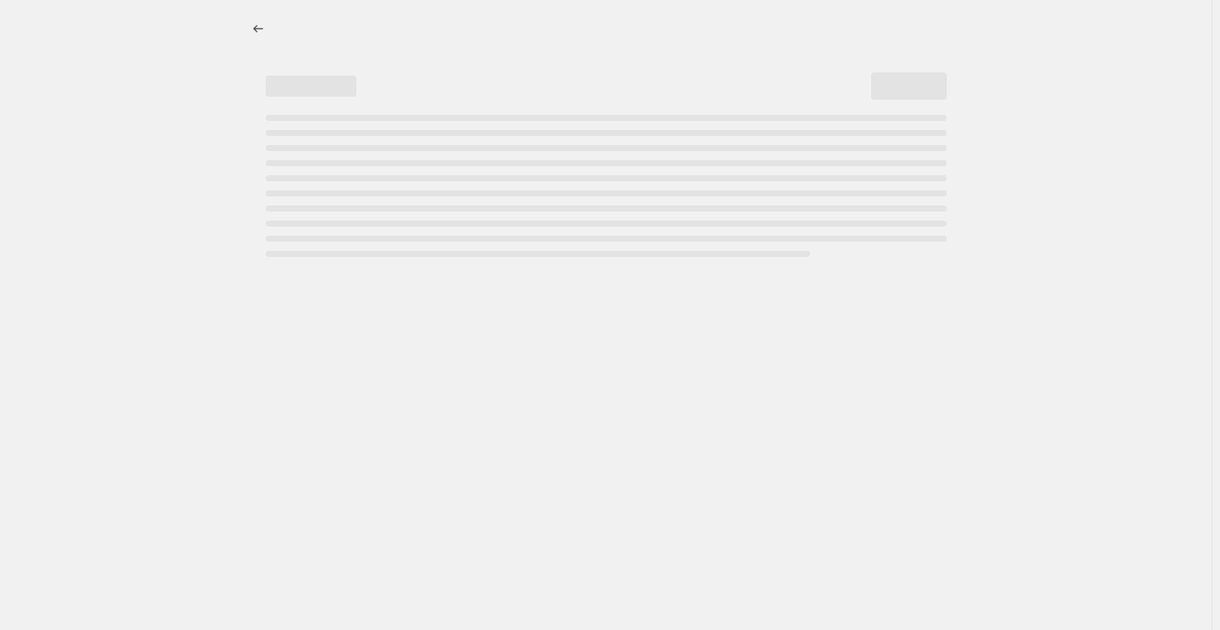
select select "tag"
select select "not_equal"
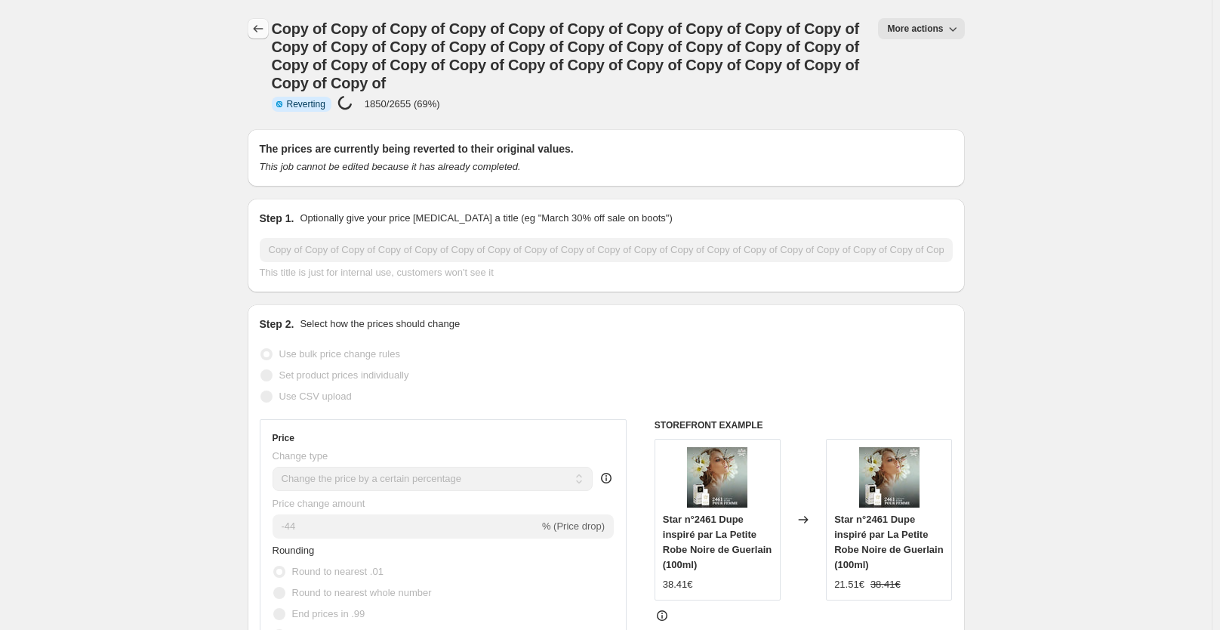
click at [257, 29] on icon "Price change jobs" at bounding box center [258, 29] width 10 height 8
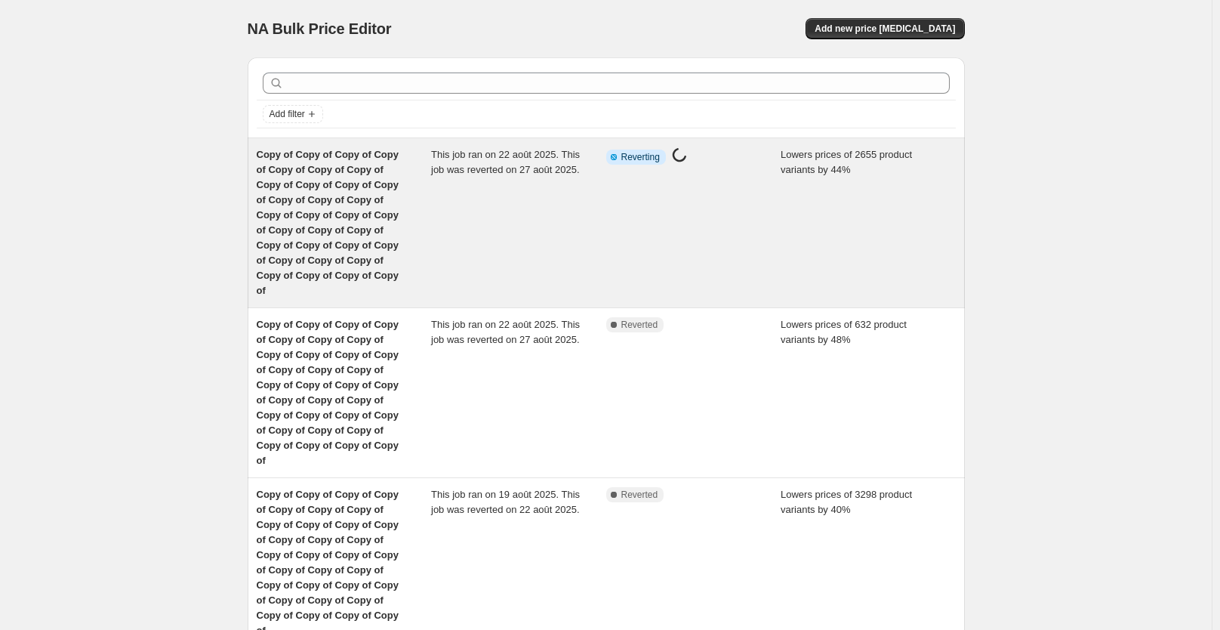
click at [415, 177] on div "Copy of Copy of Copy of Copy of Copy of Copy of Copy of Copy of Copy of Copy of…" at bounding box center [344, 222] width 175 height 151
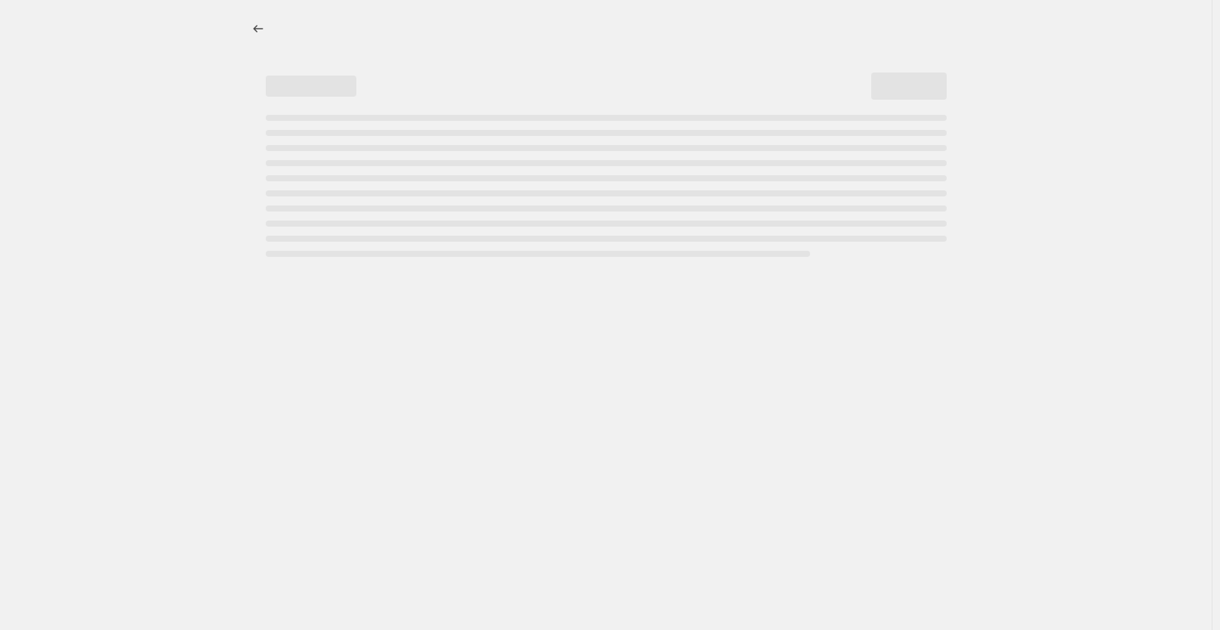
select select "percentage"
select select "collection"
select select "not_equal"
select select "collection"
select select "not_equal"
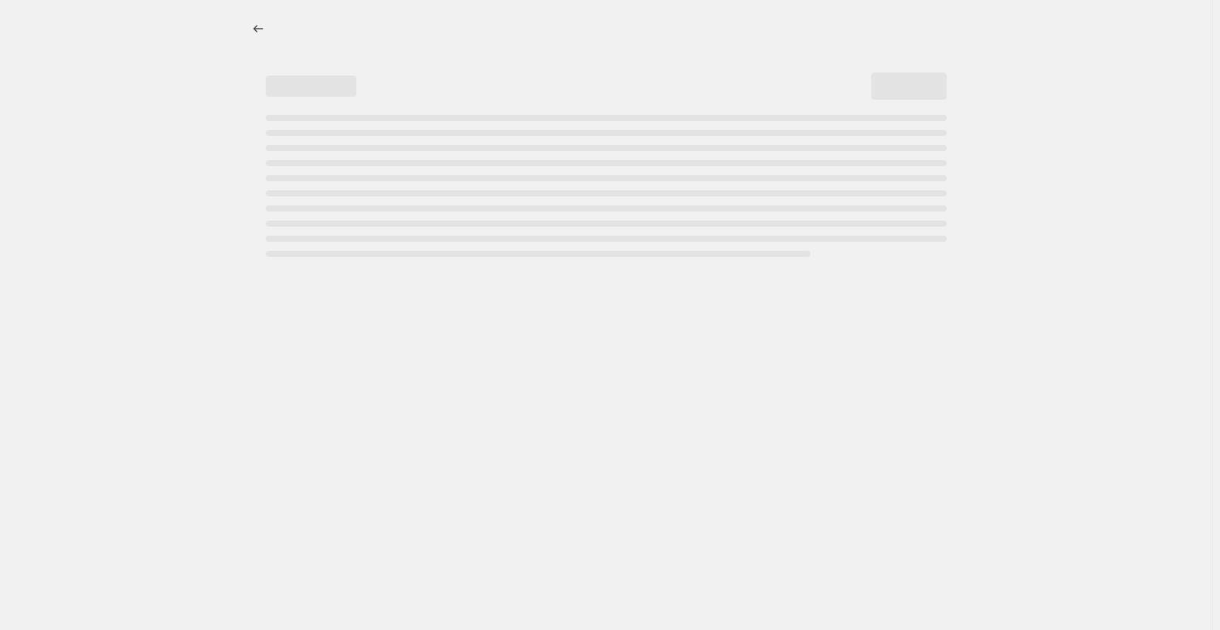
select select "collection"
select select "not_equal"
select select "collection"
select select "not_equal"
select select "collection"
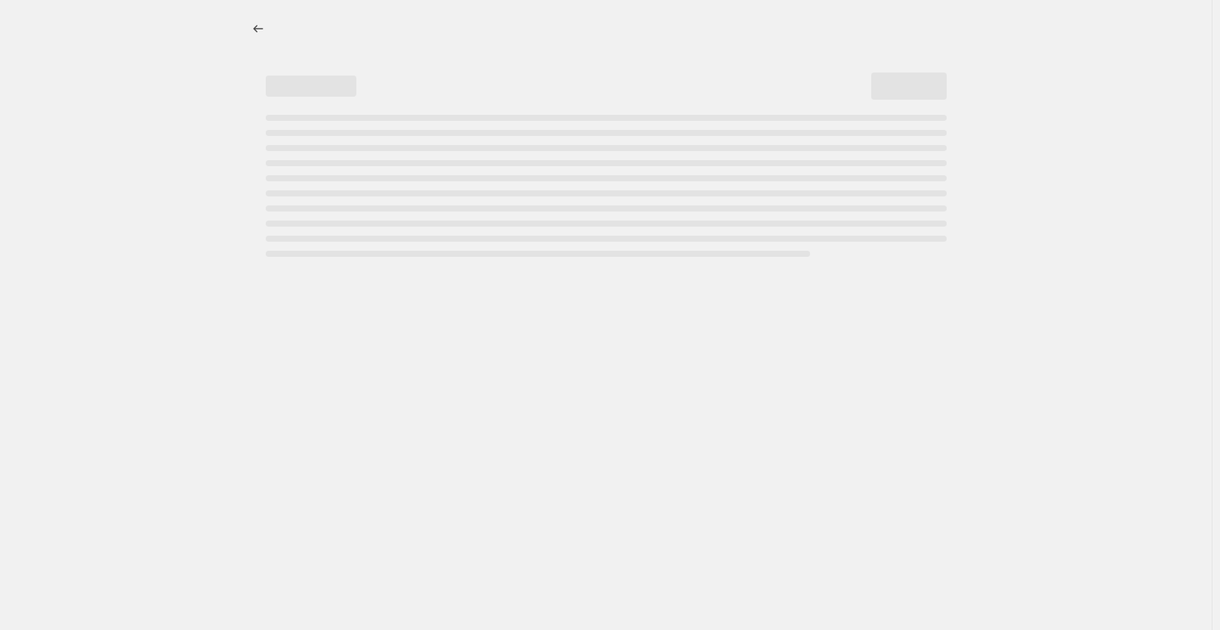
select select "not_equal"
select select "collection"
select select "not_equal"
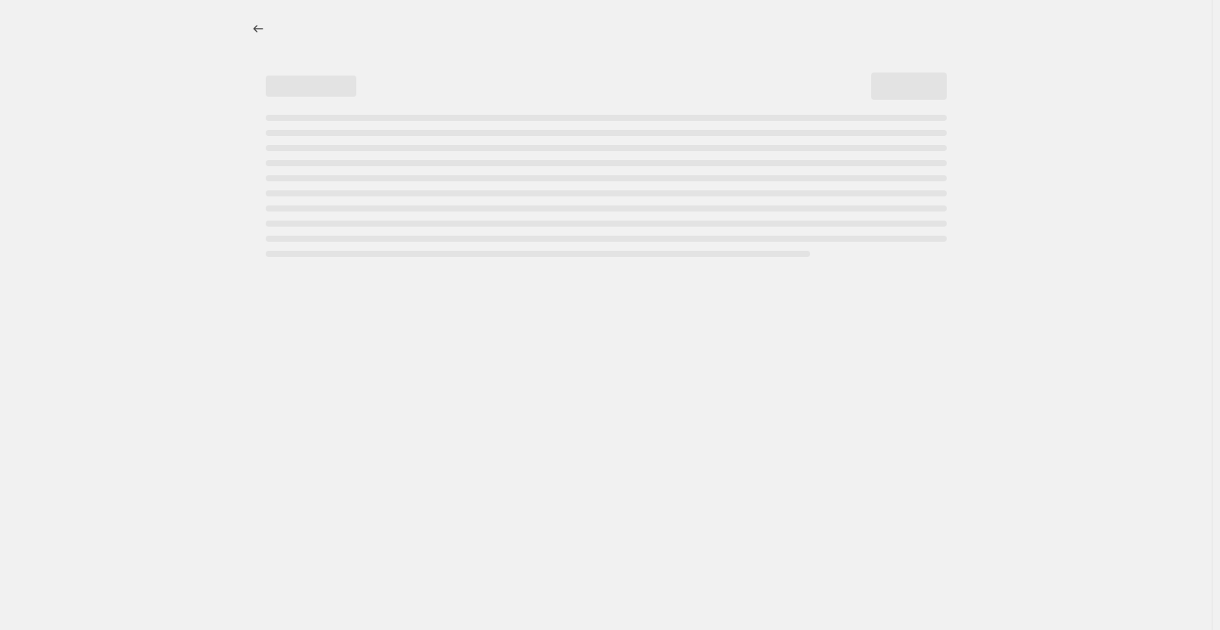
select select "not_equal"
select select "collection"
select select "not_equal"
select select "tag"
select select "not_equal"
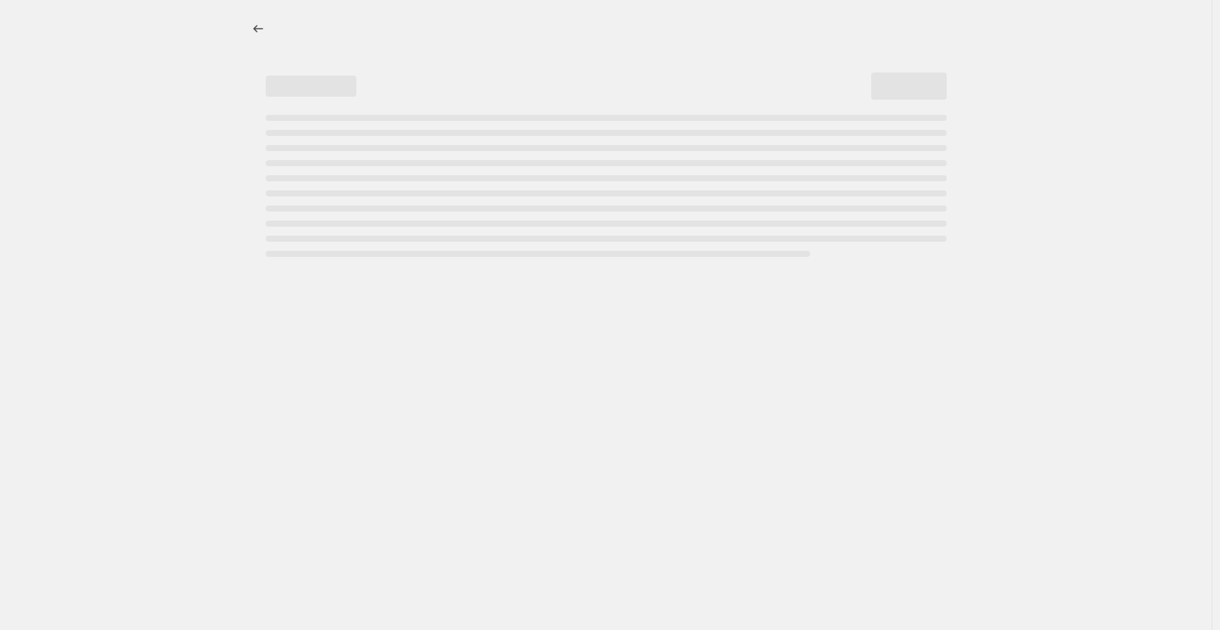
select select "tag"
select select "not_equal"
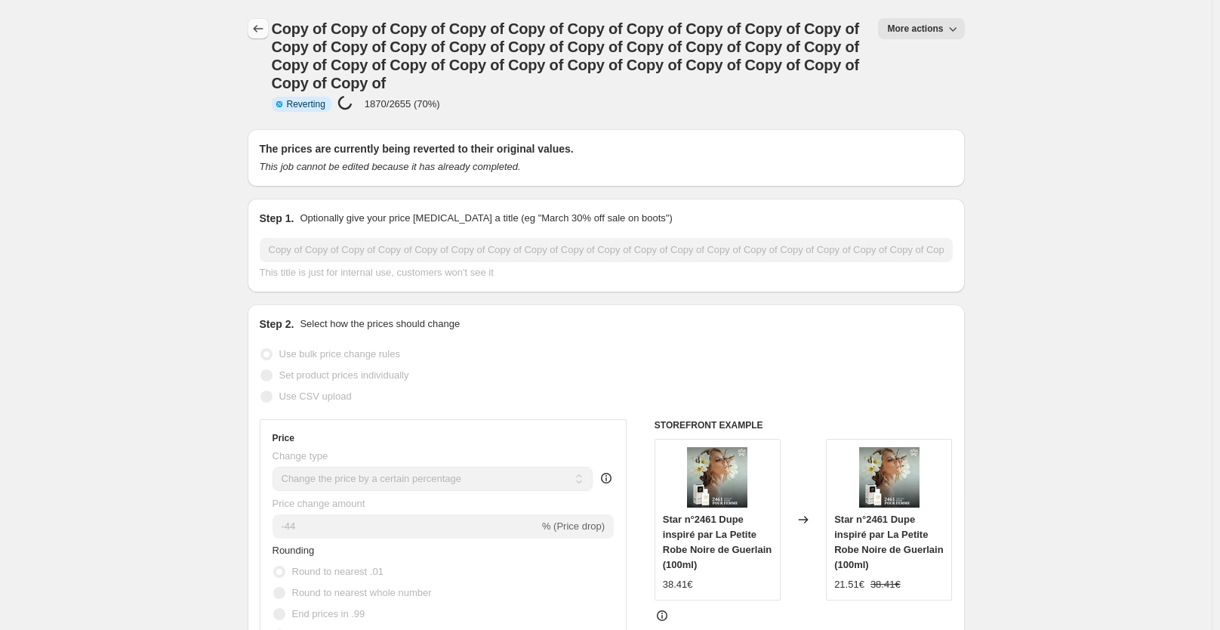
click at [259, 25] on icon "Price change jobs" at bounding box center [258, 28] width 15 height 15
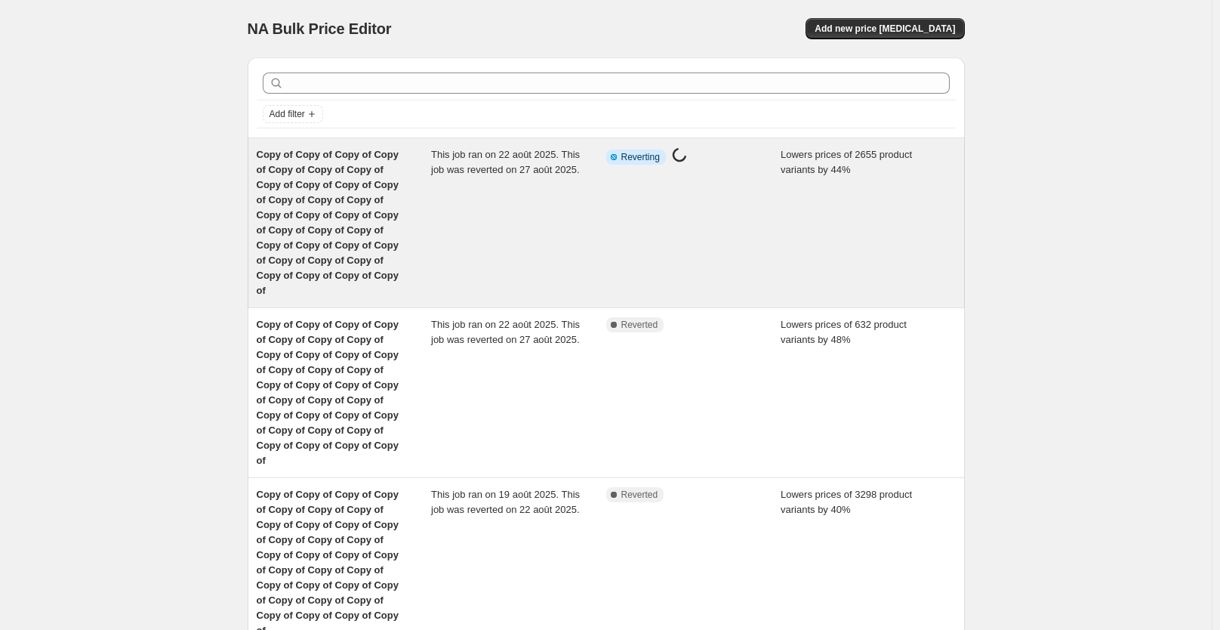
click at [559, 196] on div "This job ran on 22 août 2025. This job was reverted on 27 août 2025." at bounding box center [518, 222] width 175 height 151
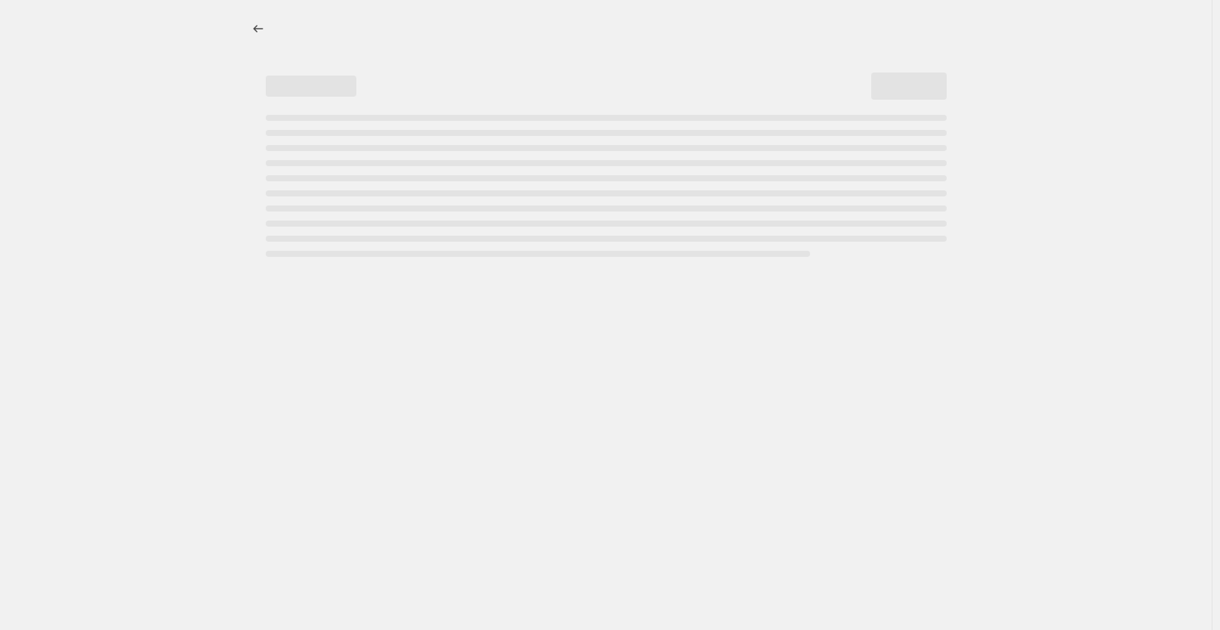
select select "percentage"
select select "collection"
select select "not_equal"
select select "collection"
select select "not_equal"
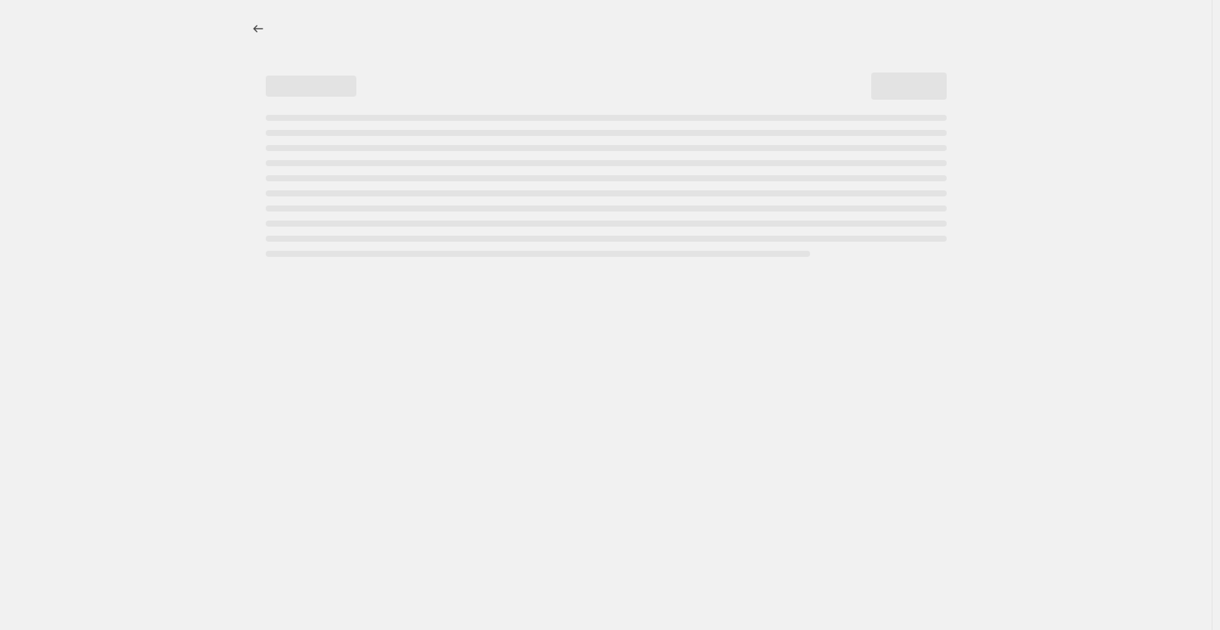
select select "collection"
select select "not_equal"
select select "collection"
select select "not_equal"
select select "collection"
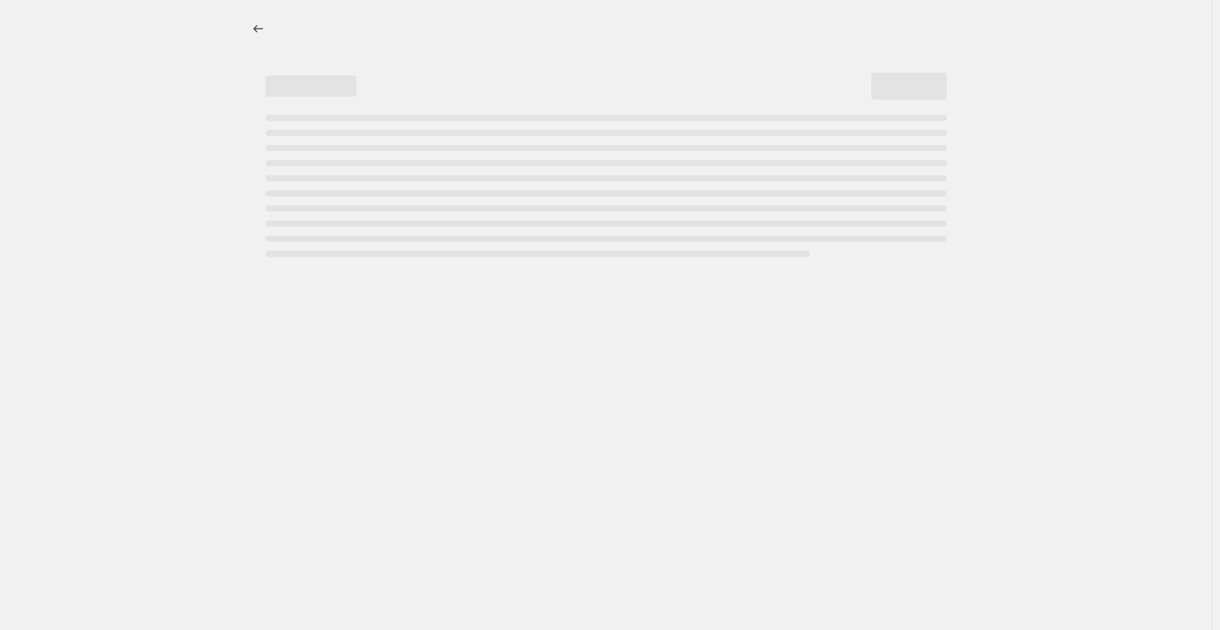
select select "not_equal"
select select "collection"
select select "not_equal"
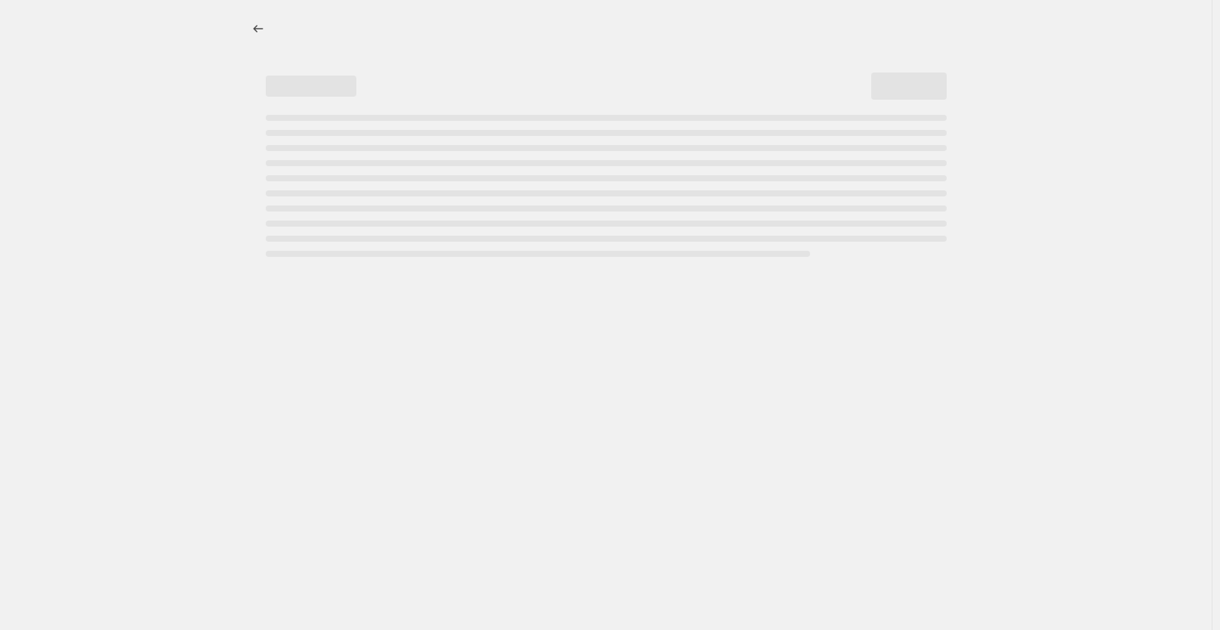
select select "not_equal"
select select "collection"
select select "not_equal"
select select "tag"
select select "not_equal"
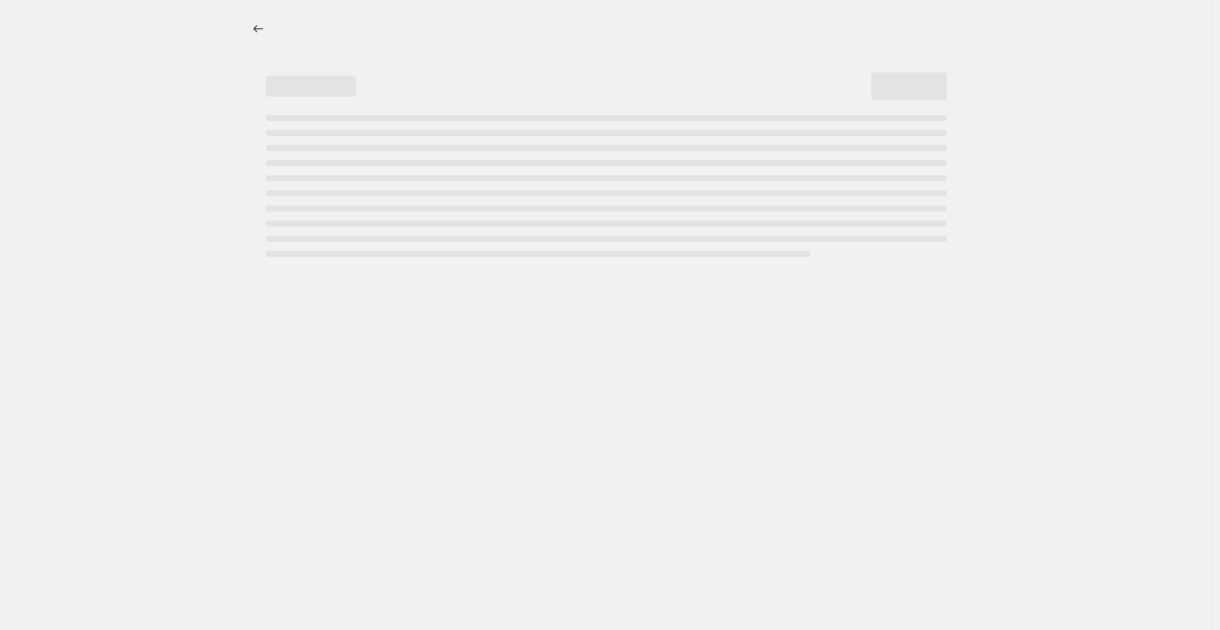
select select "tag"
select select "not_equal"
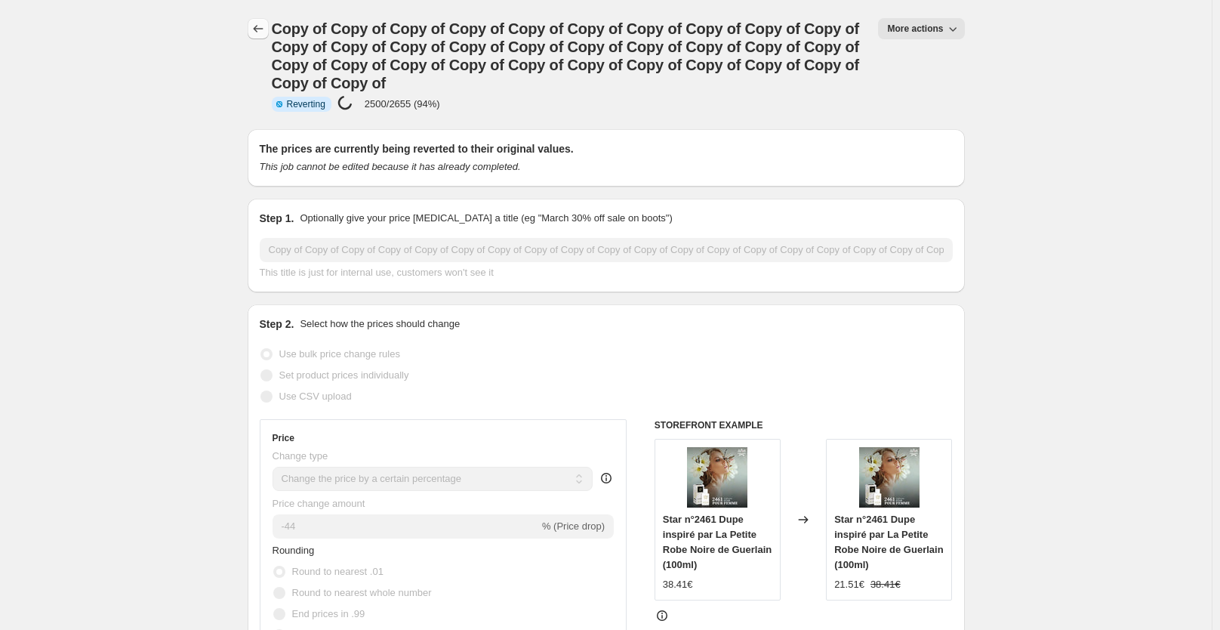
click at [269, 29] on button "Price change jobs" at bounding box center [258, 28] width 21 height 21
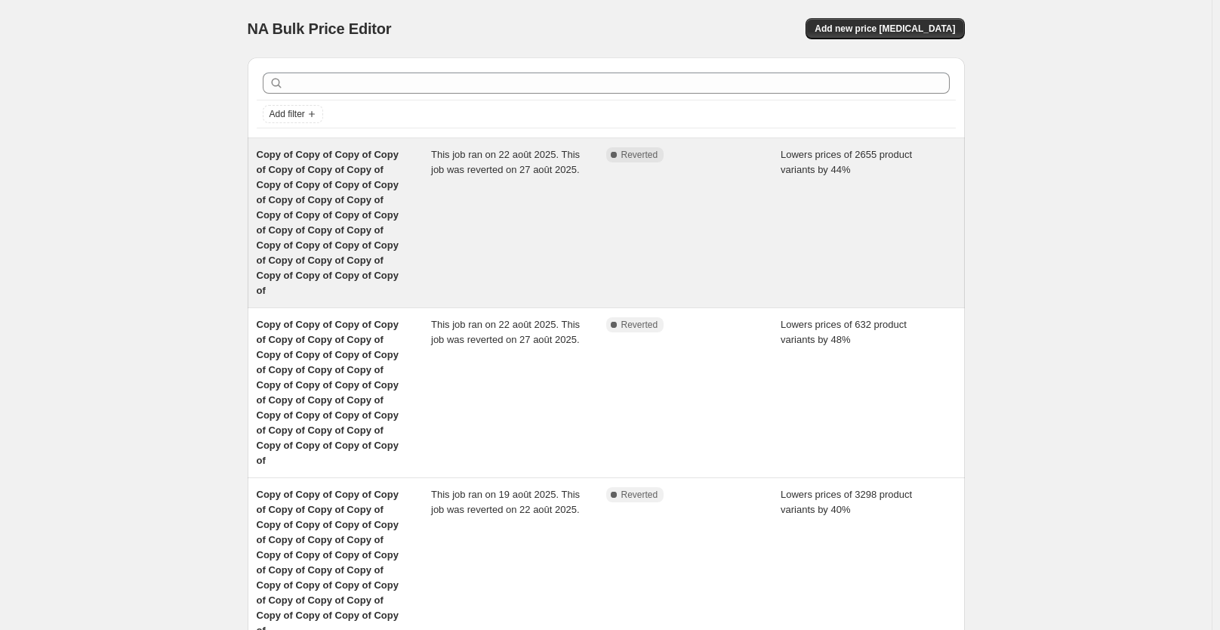
click at [684, 212] on div "Complete Reverted" at bounding box center [693, 222] width 175 height 151
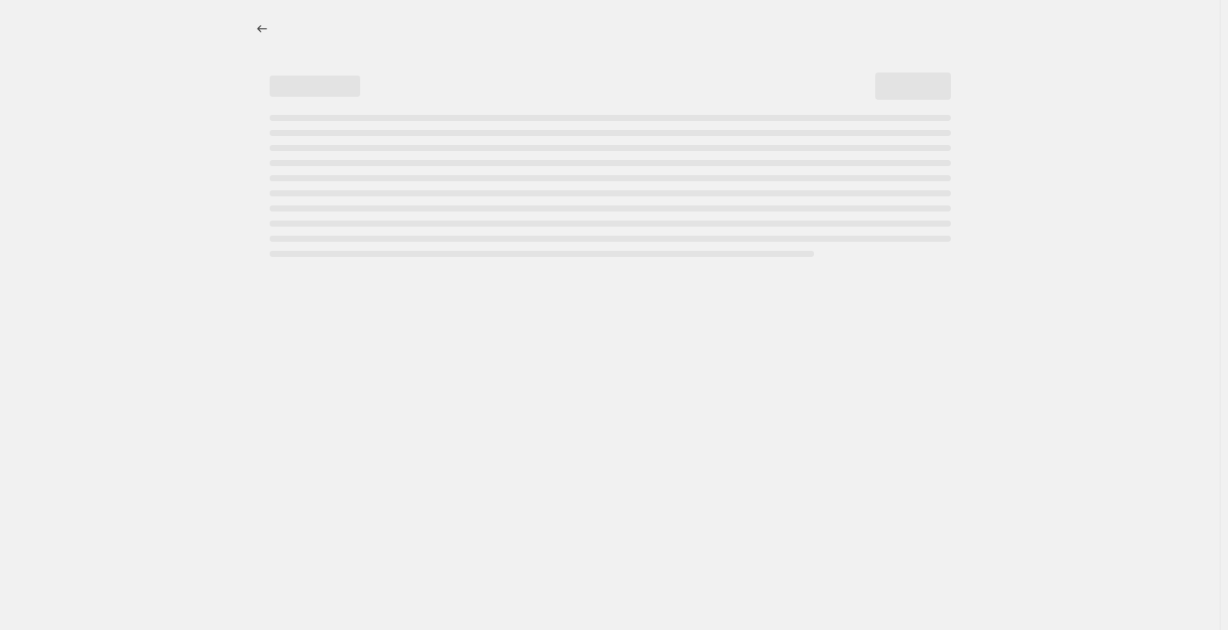
select select "percentage"
select select "collection"
select select "not_equal"
select select "collection"
select select "not_equal"
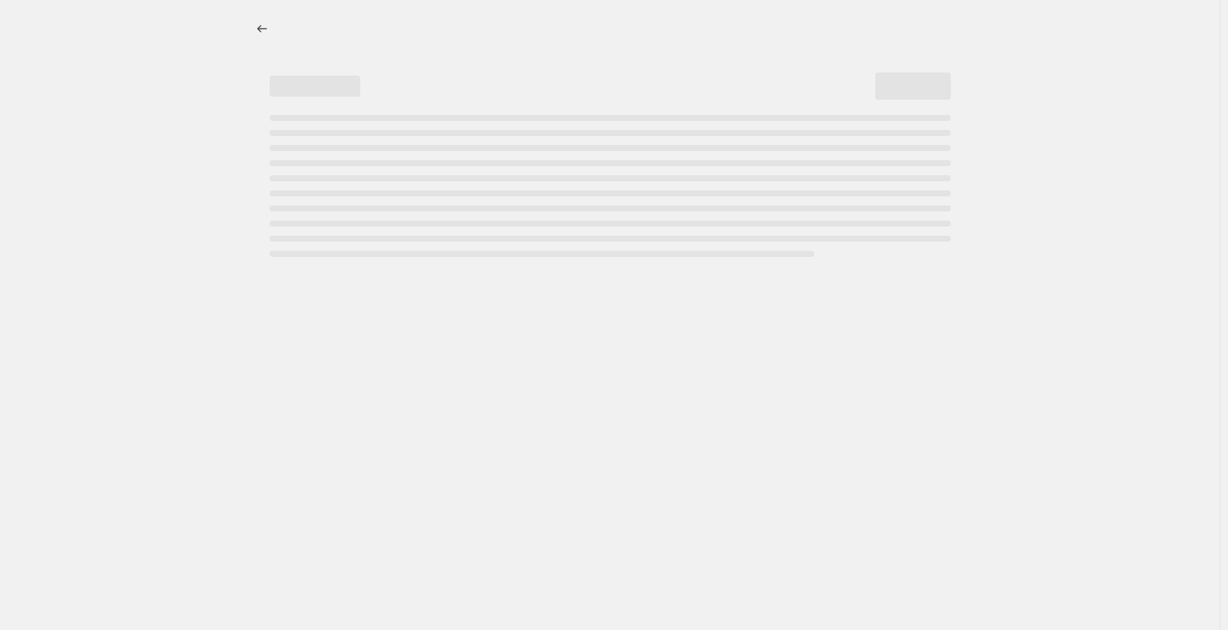
select select "collection"
select select "not_equal"
select select "collection"
select select "not_equal"
select select "collection"
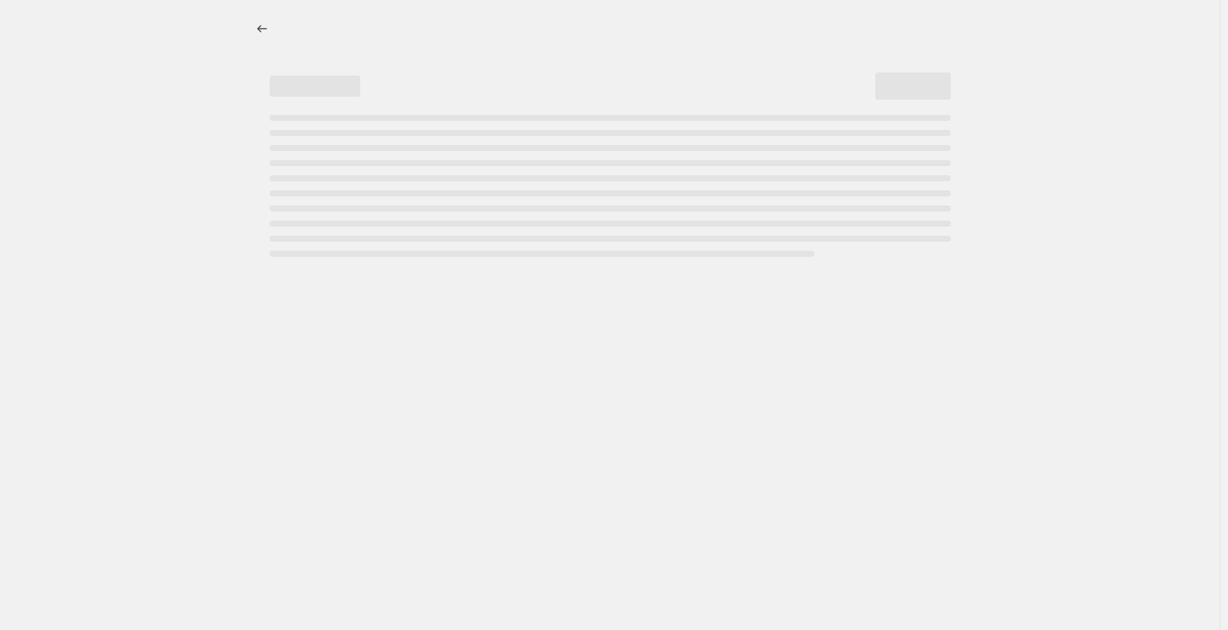
select select "not_equal"
select select "collection"
select select "not_equal"
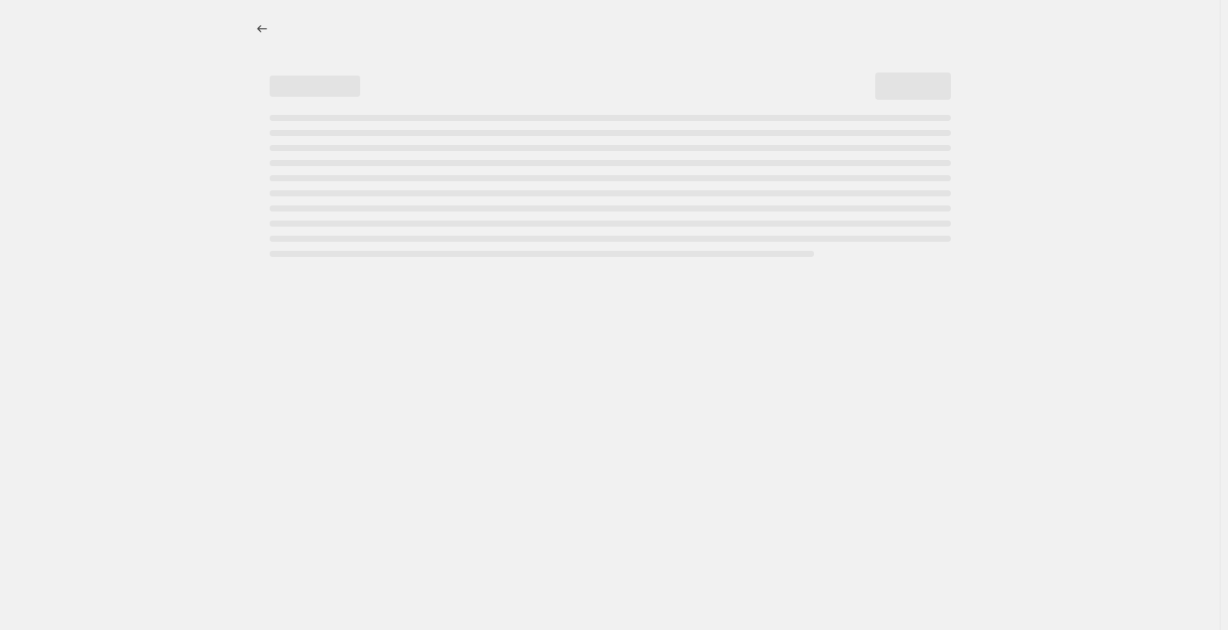
select select "not_equal"
select select "collection"
select select "not_equal"
select select "tag"
select select "not_equal"
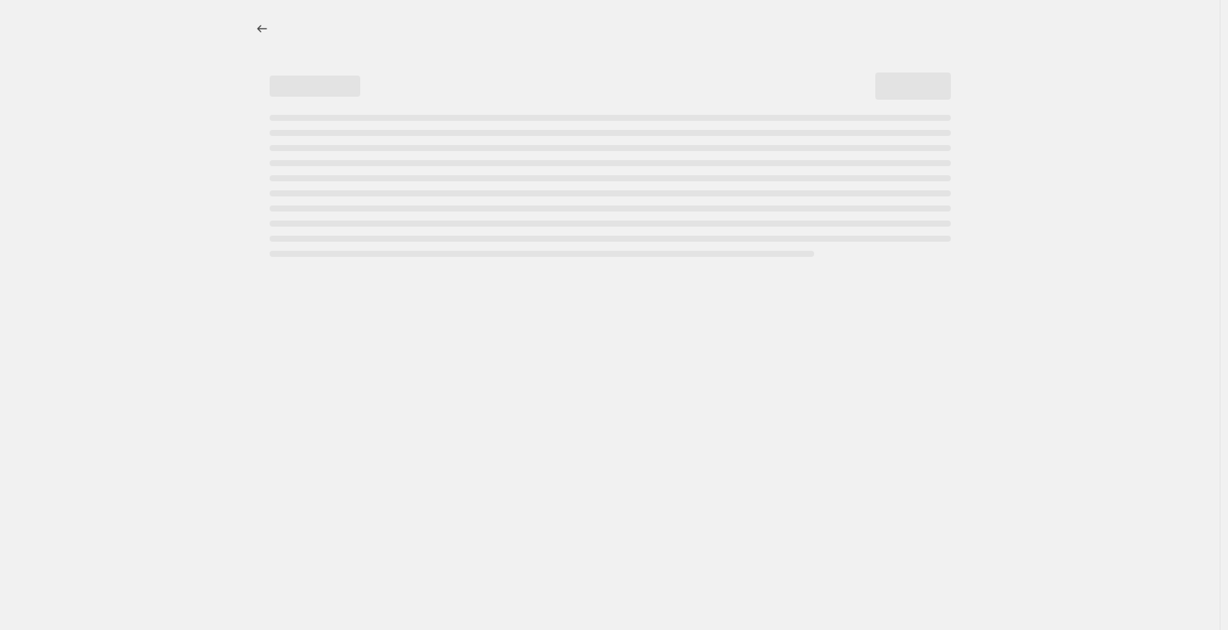
select select "tag"
select select "not_equal"
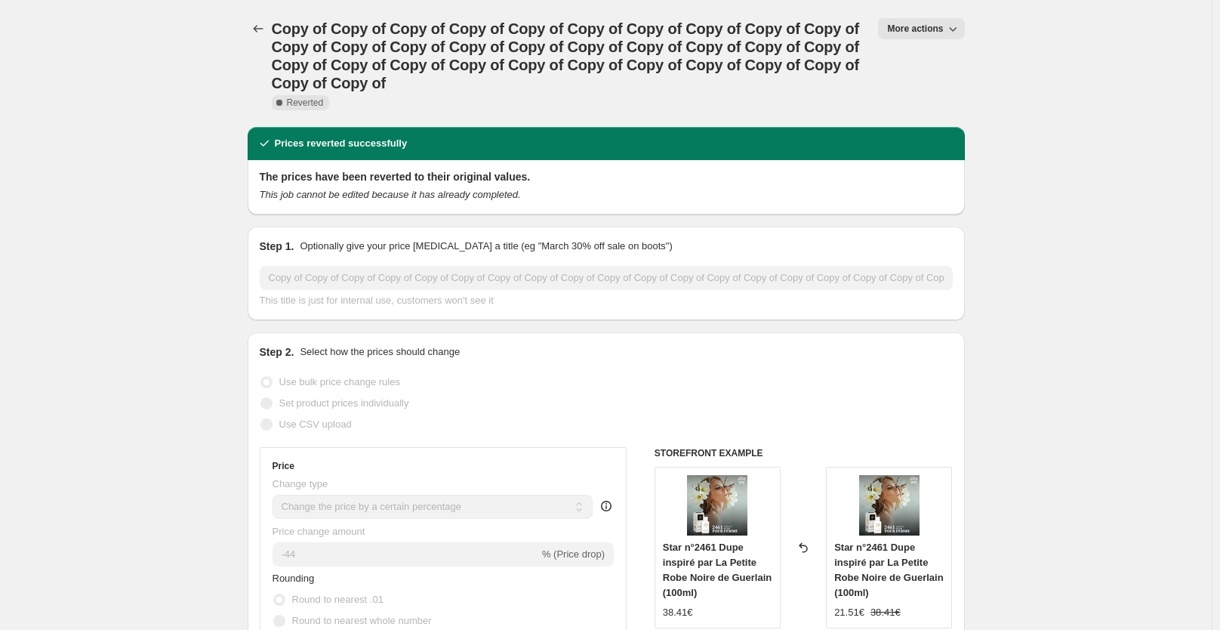
click at [916, 29] on span "More actions" at bounding box center [915, 29] width 56 height 12
click at [932, 55] on span "Copy to new job" at bounding box center [929, 59] width 70 height 11
select select "percentage"
select select "collection"
select select "not_equal"
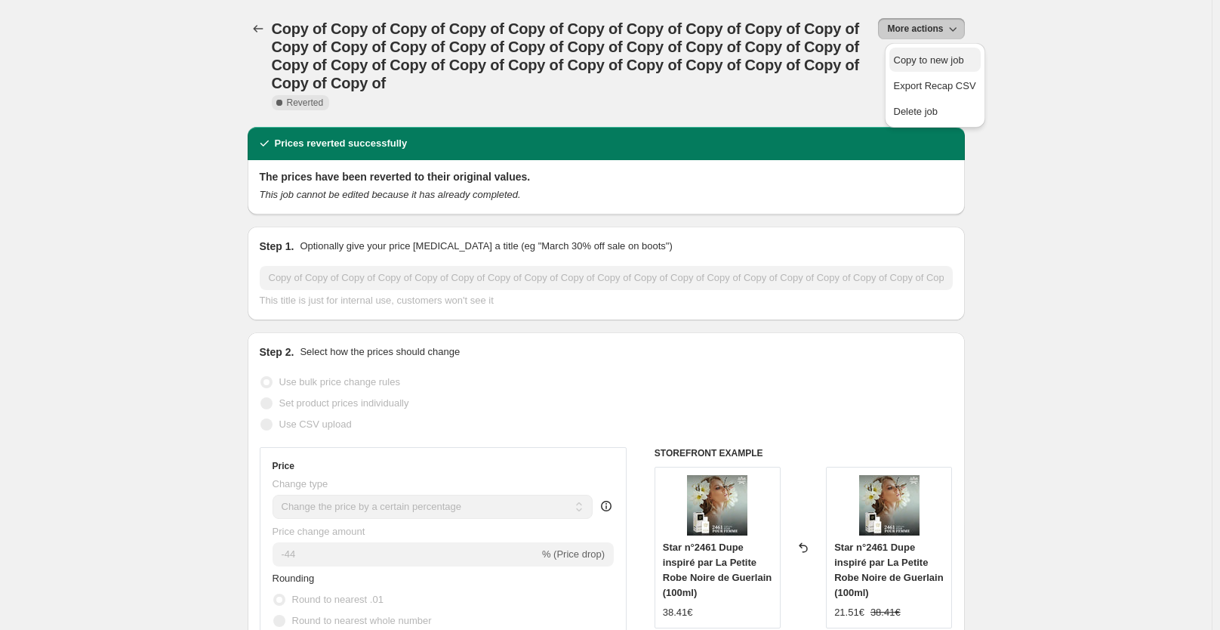
select select "collection"
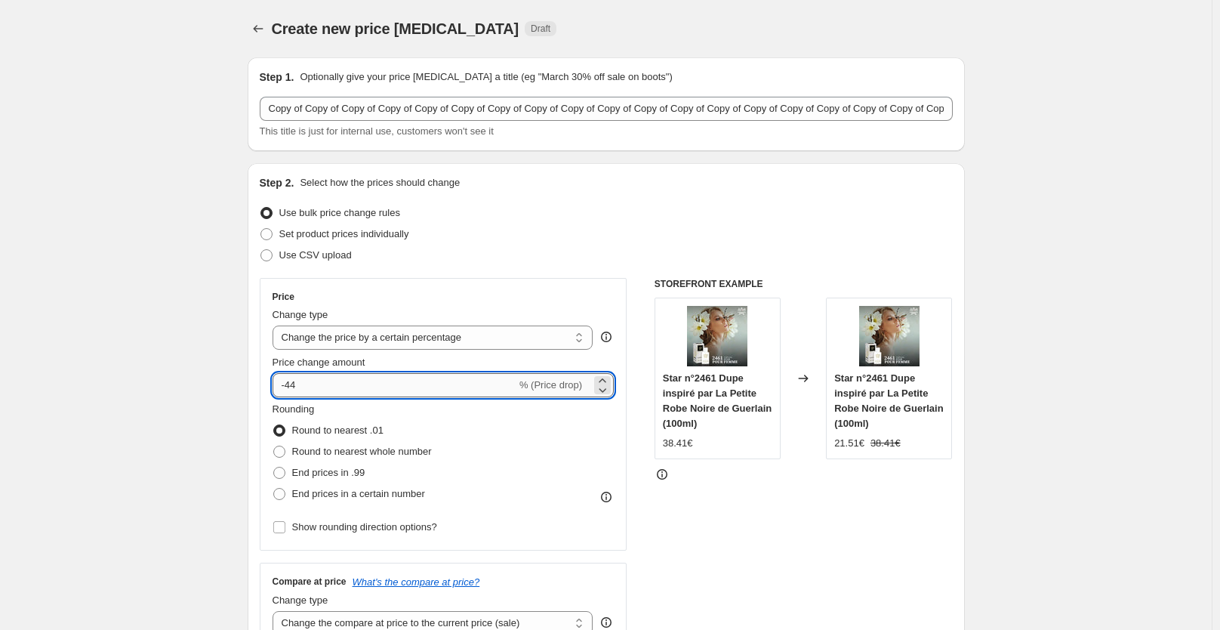
click at [445, 384] on input "-44" at bounding box center [395, 385] width 244 height 24
click at [769, 486] on div "STOREFRONT EXAMPLE Star n°2461 Dupe inspiré par La Petite Robe Noire de Guerlai…" at bounding box center [804, 463] width 298 height 370
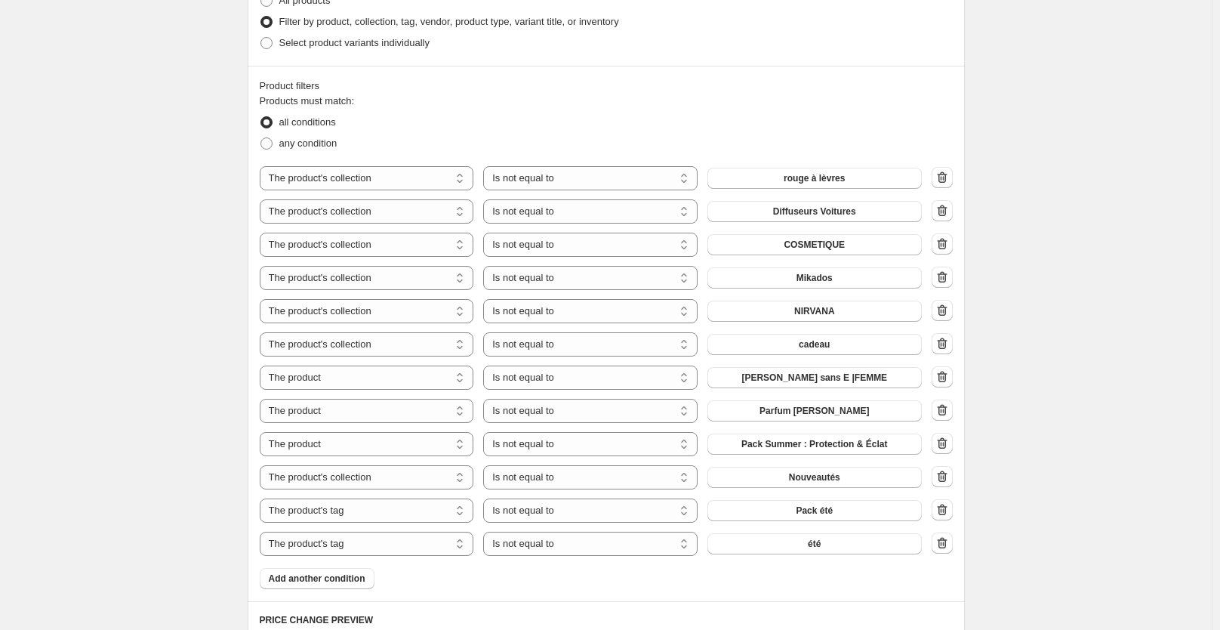
scroll to position [773, 0]
click at [945, 544] on icon "button" at bounding box center [942, 542] width 15 height 15
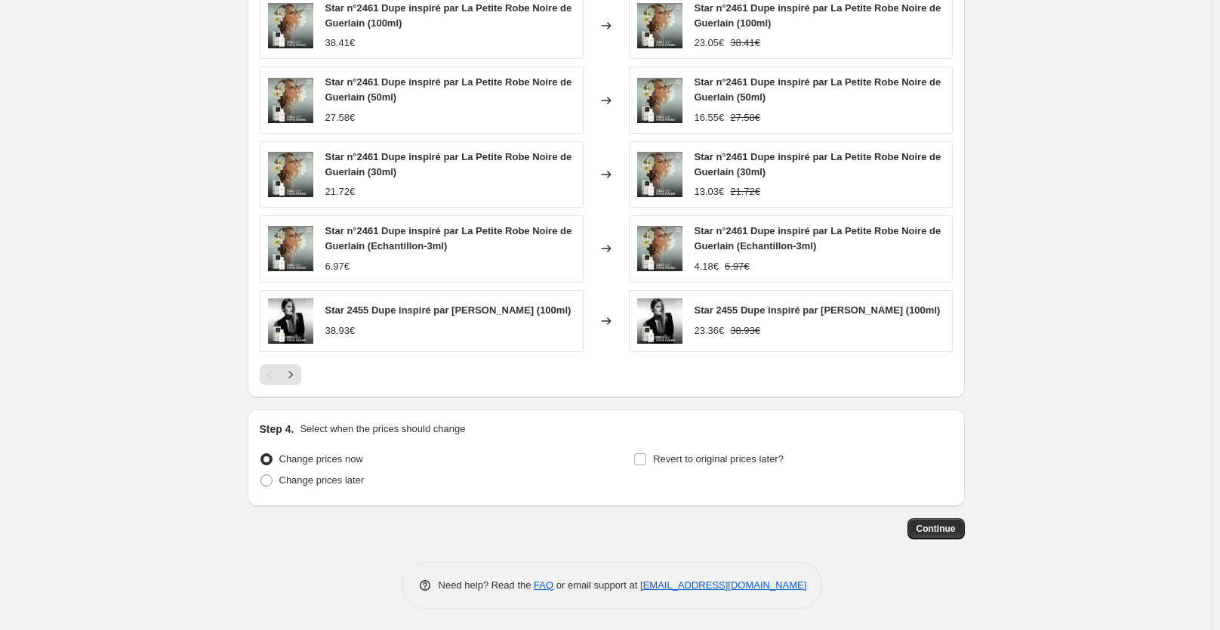
scroll to position [1407, 0]
click at [944, 533] on button "Continue" at bounding box center [936, 526] width 57 height 21
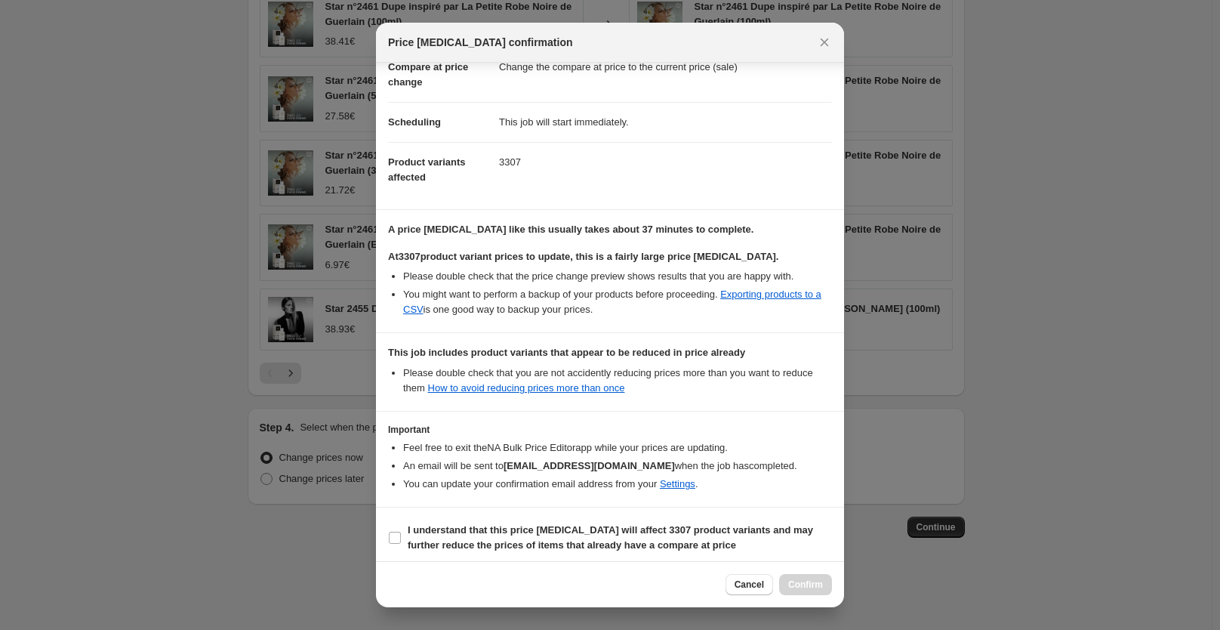
scroll to position [134, 0]
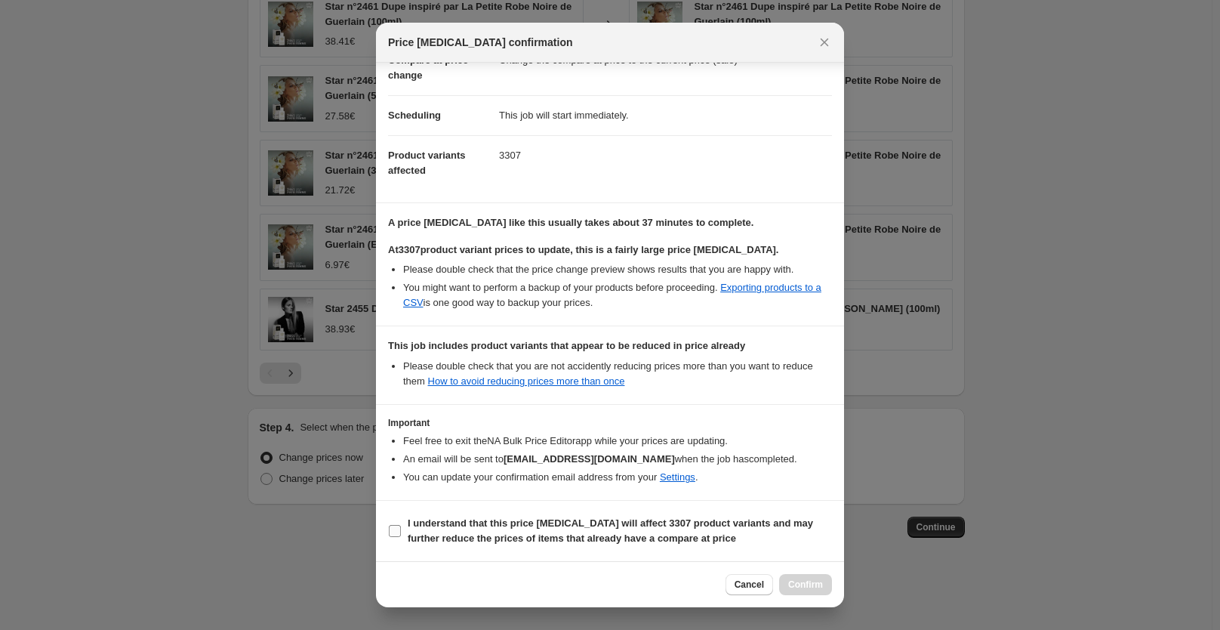
click at [493, 544] on b "I understand that this price change job will affect 3307 product variants and m…" at bounding box center [610, 530] width 405 height 26
click at [401, 537] on input "I understand that this price change job will affect 3307 product variants and m…" at bounding box center [395, 531] width 12 height 12
click at [804, 583] on span "Confirm" at bounding box center [805, 584] width 35 height 12
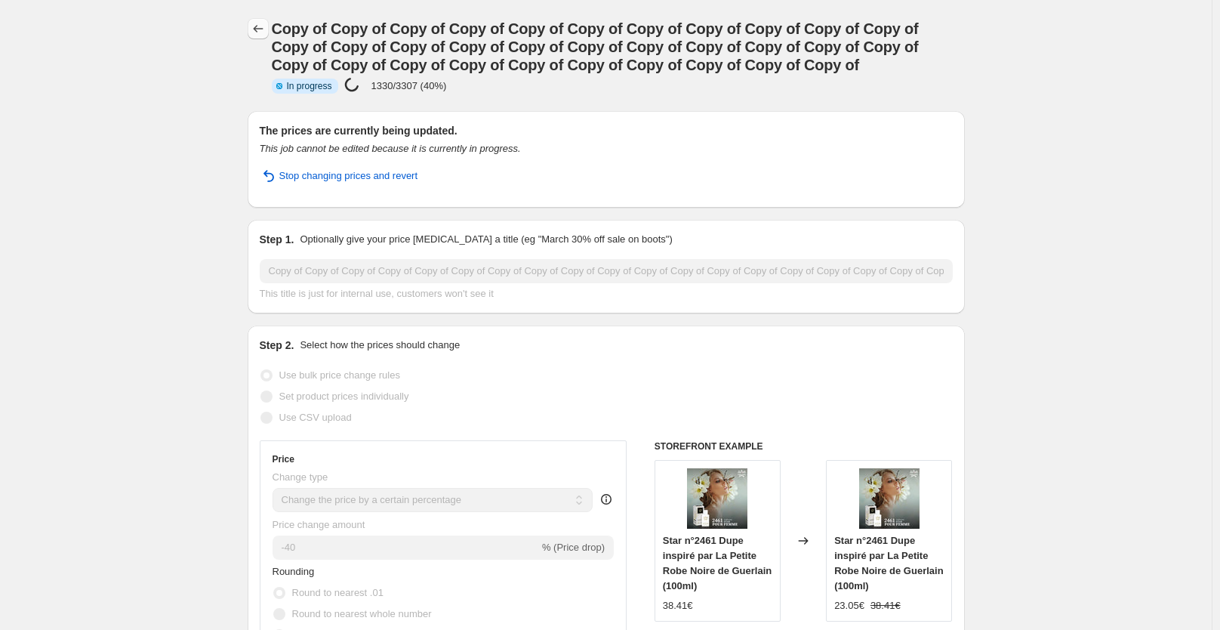
click at [262, 29] on icon "Price change jobs" at bounding box center [258, 28] width 15 height 15
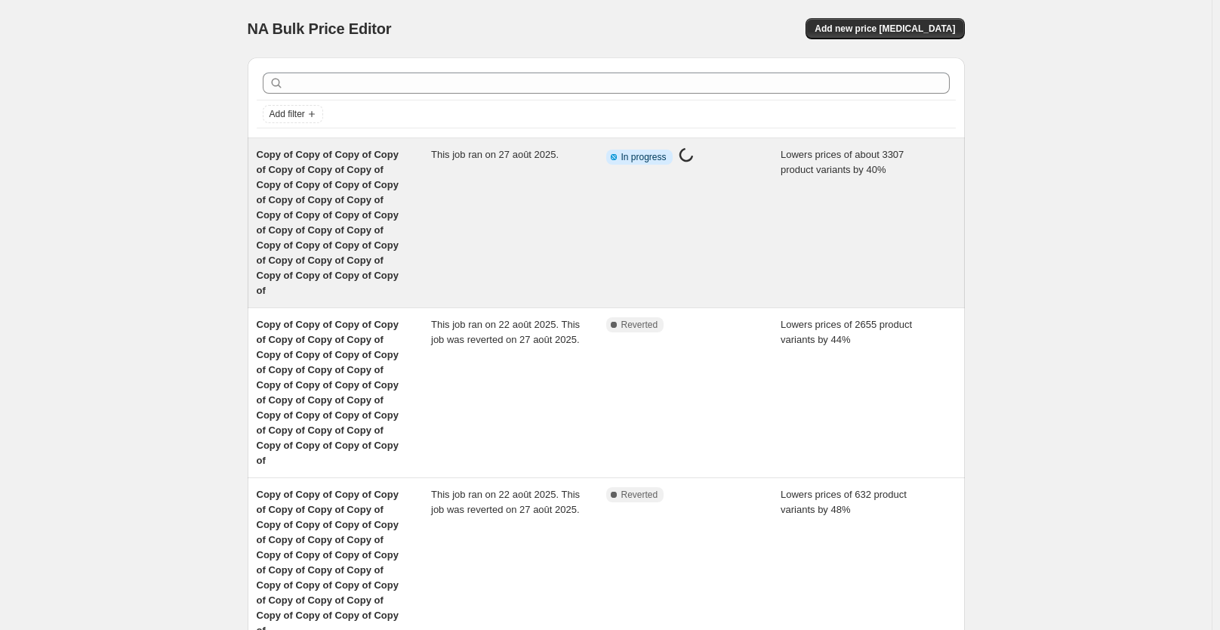
click at [475, 193] on div "This job ran on 27 août 2025." at bounding box center [518, 222] width 175 height 151
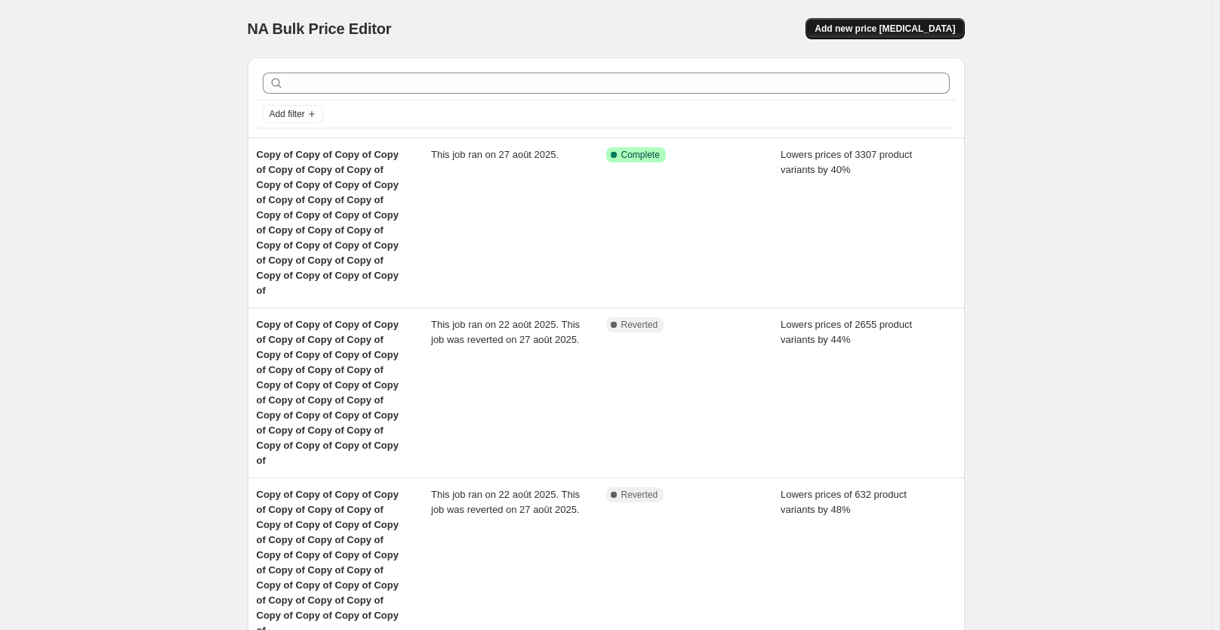
click at [923, 31] on span "Add new price [MEDICAL_DATA]" at bounding box center [885, 29] width 140 height 12
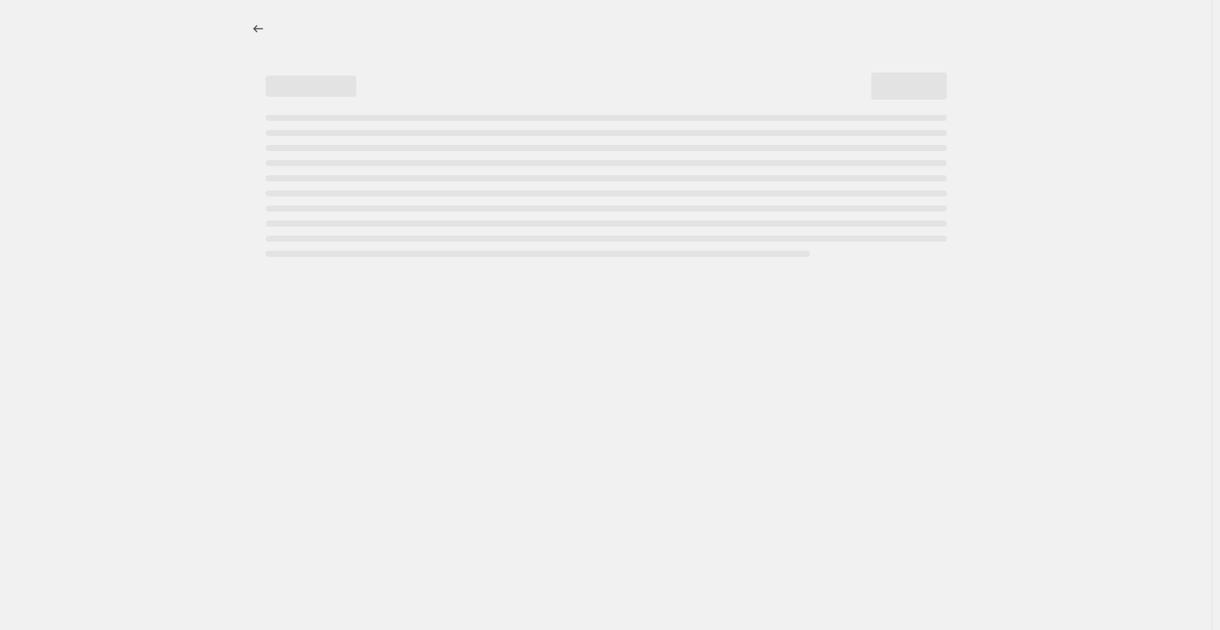
select select "percentage"
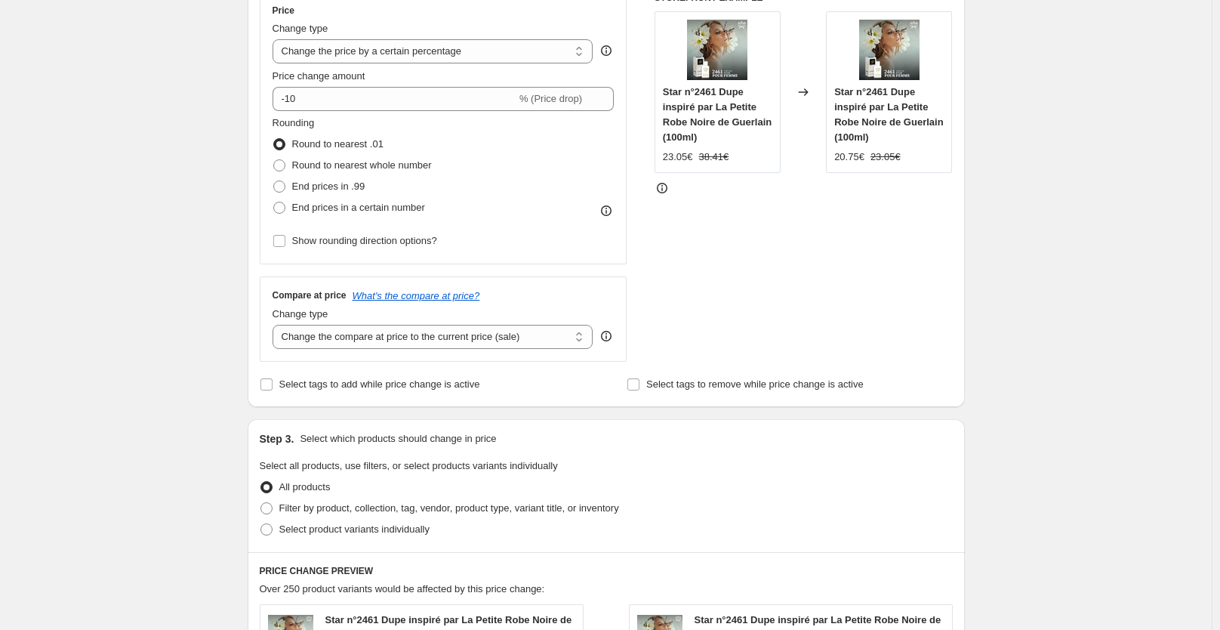
scroll to position [350, 0]
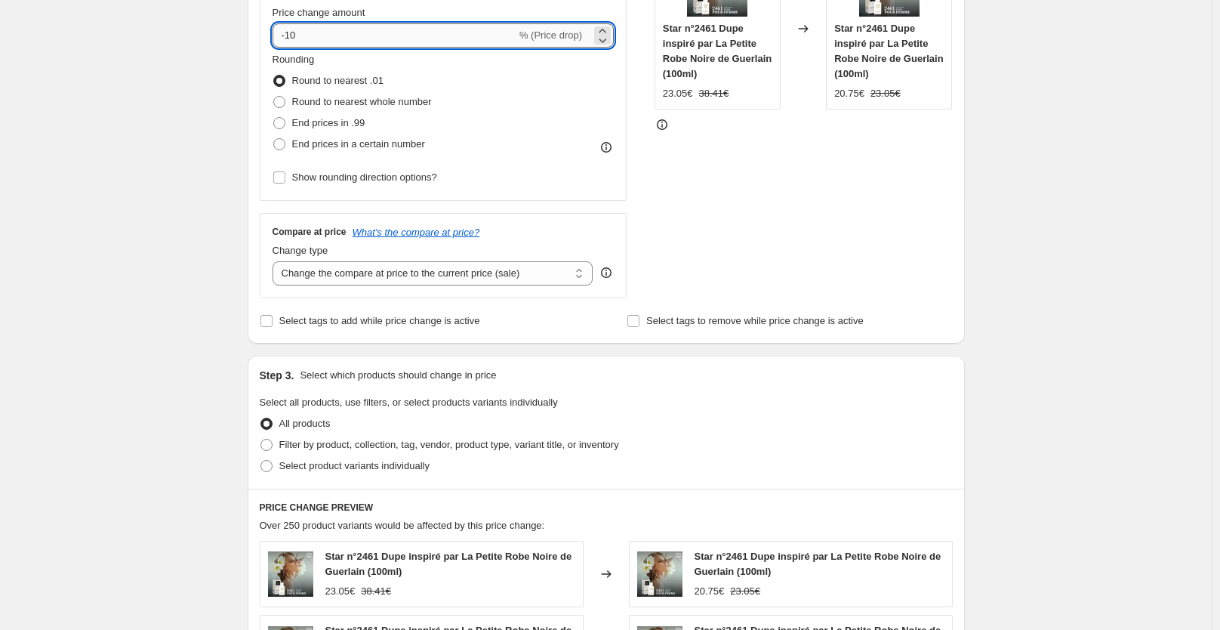
click at [293, 38] on input "-10" at bounding box center [395, 35] width 244 height 24
type input "-40"
click at [768, 214] on div "STOREFRONT EXAMPLE Star n°2461 Dupe inspiré par La Petite Robe Noire de Guerlai…" at bounding box center [804, 113] width 298 height 370
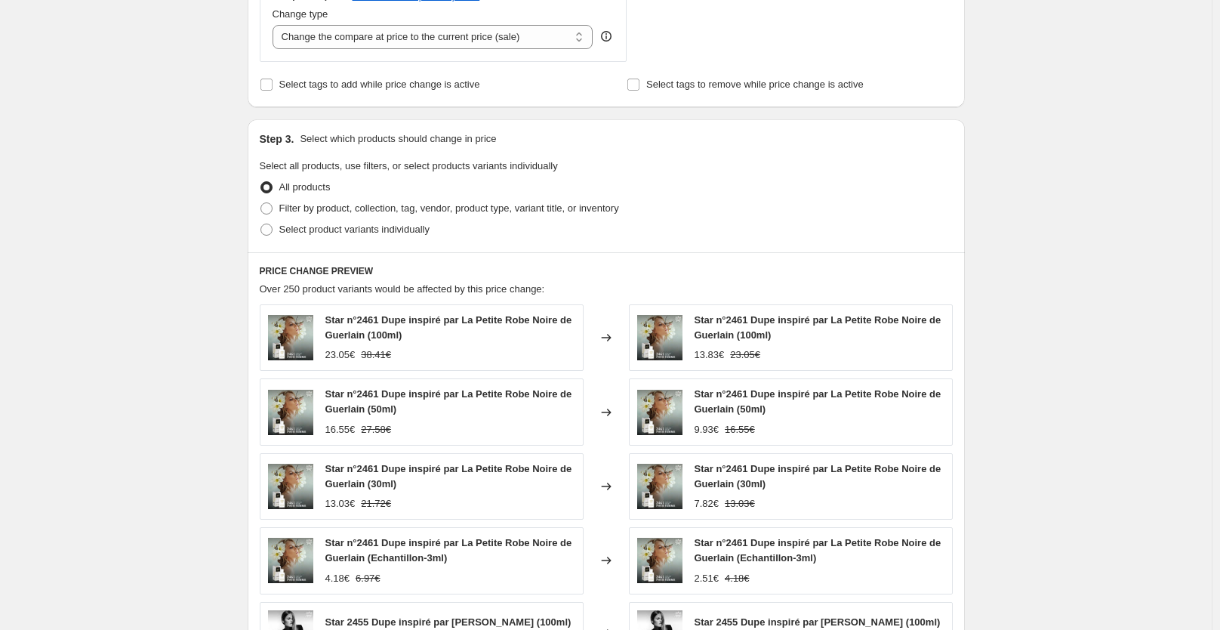
scroll to position [632, 0]
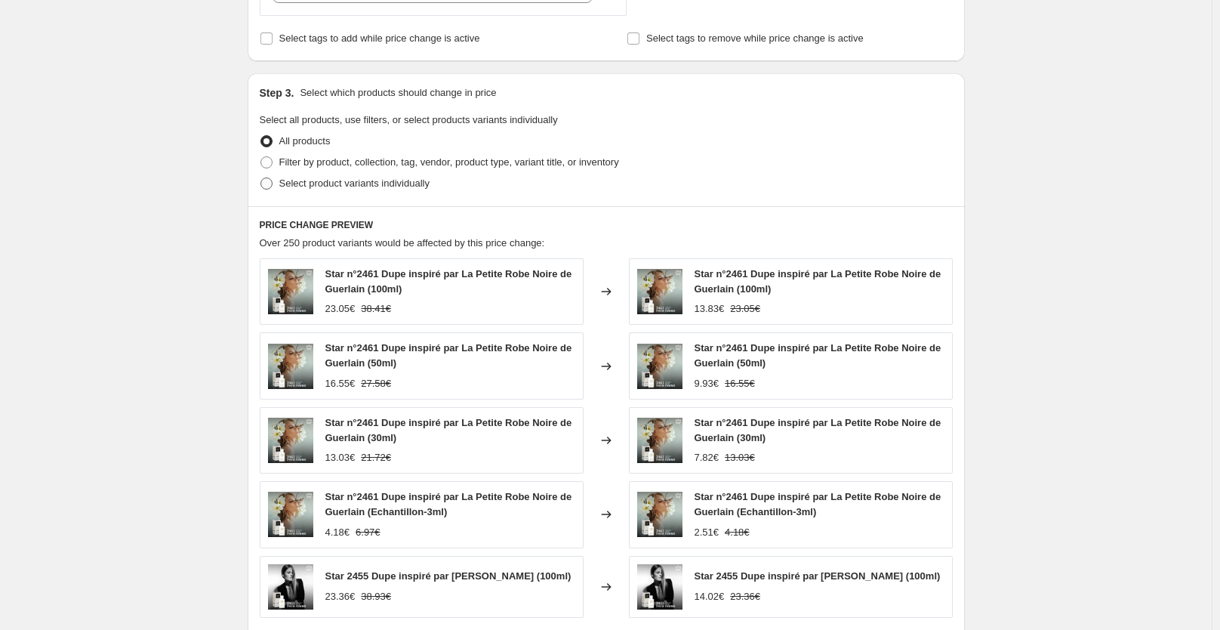
click at [334, 180] on span "Select product variants individually" at bounding box center [354, 182] width 150 height 11
click at [261, 178] on input "Select product variants individually" at bounding box center [260, 177] width 1 height 1
radio input "true"
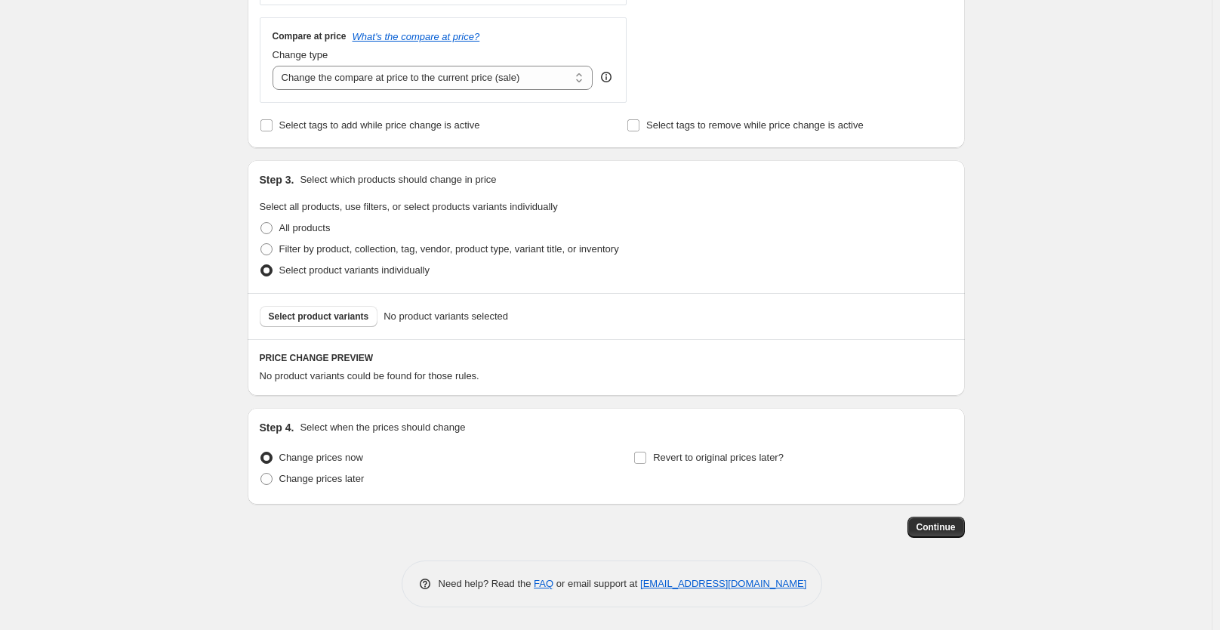
scroll to position [546, 0]
click at [330, 319] on span "Select product variants" at bounding box center [319, 316] width 100 height 12
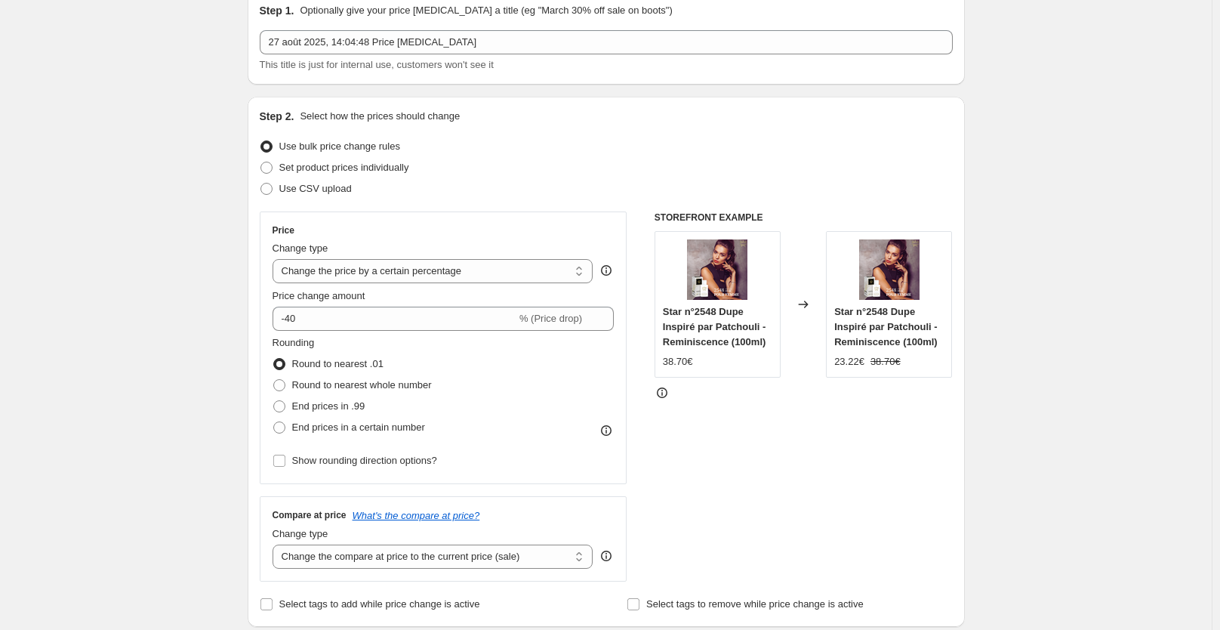
scroll to position [0, 0]
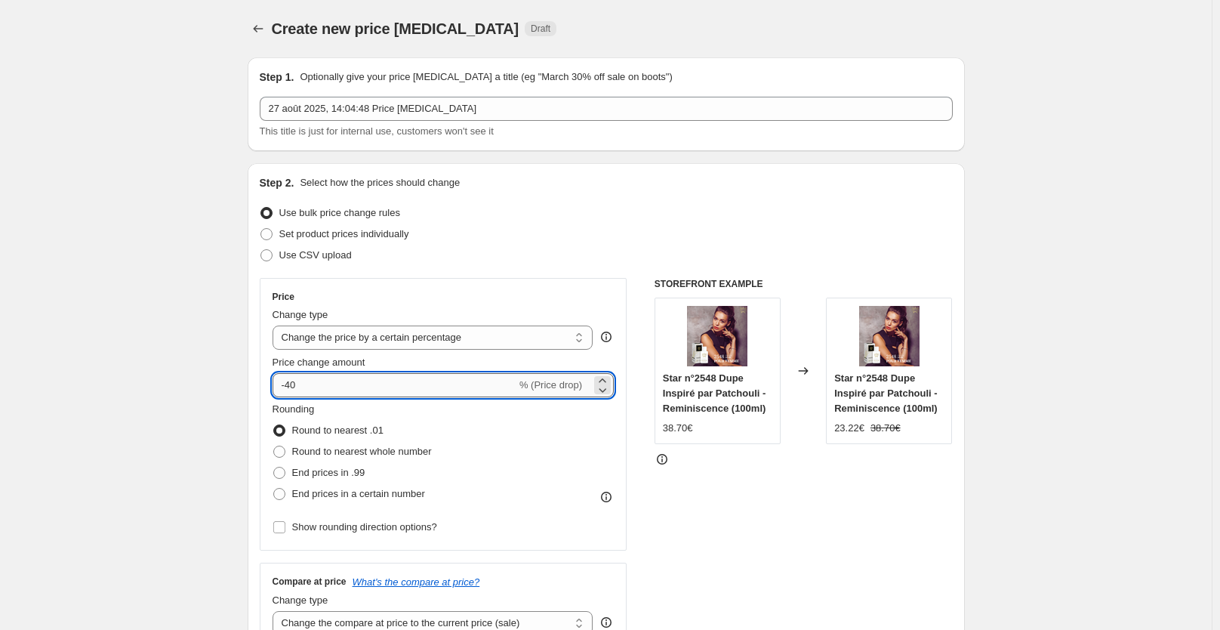
click at [291, 385] on input "-40" at bounding box center [395, 385] width 244 height 24
type input "-30"
click at [791, 492] on div "STOREFRONT EXAMPLE Star n°2548 Dupe Inspiré par Patchouli - Reminiscence (100ml…" at bounding box center [804, 463] width 298 height 370
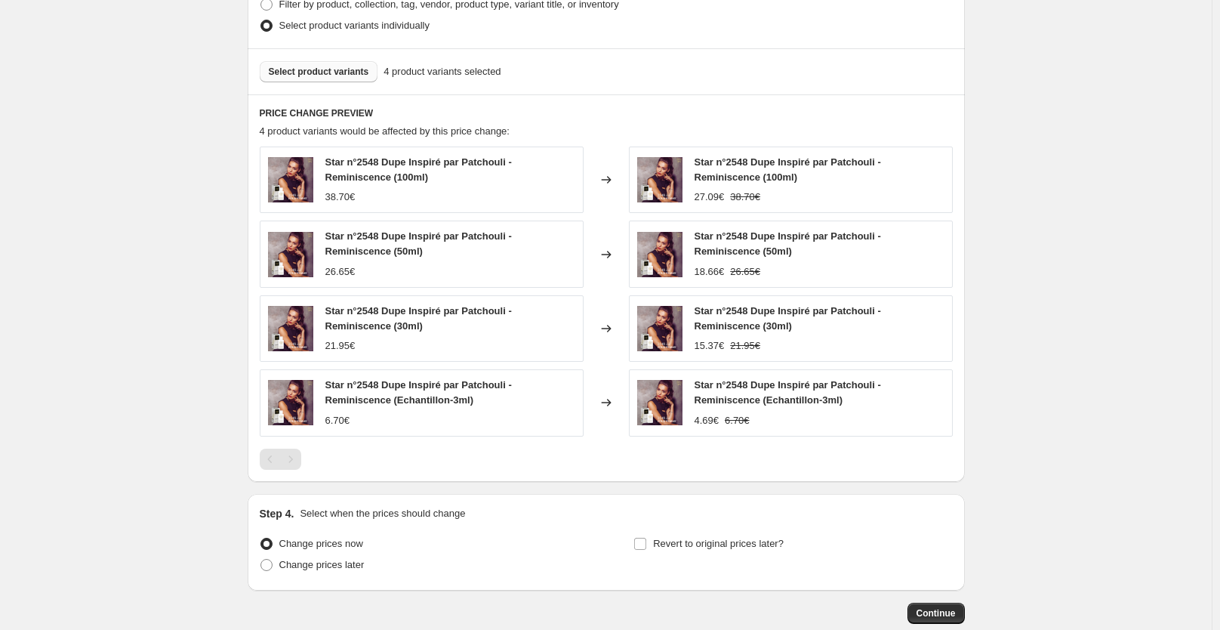
scroll to position [877, 0]
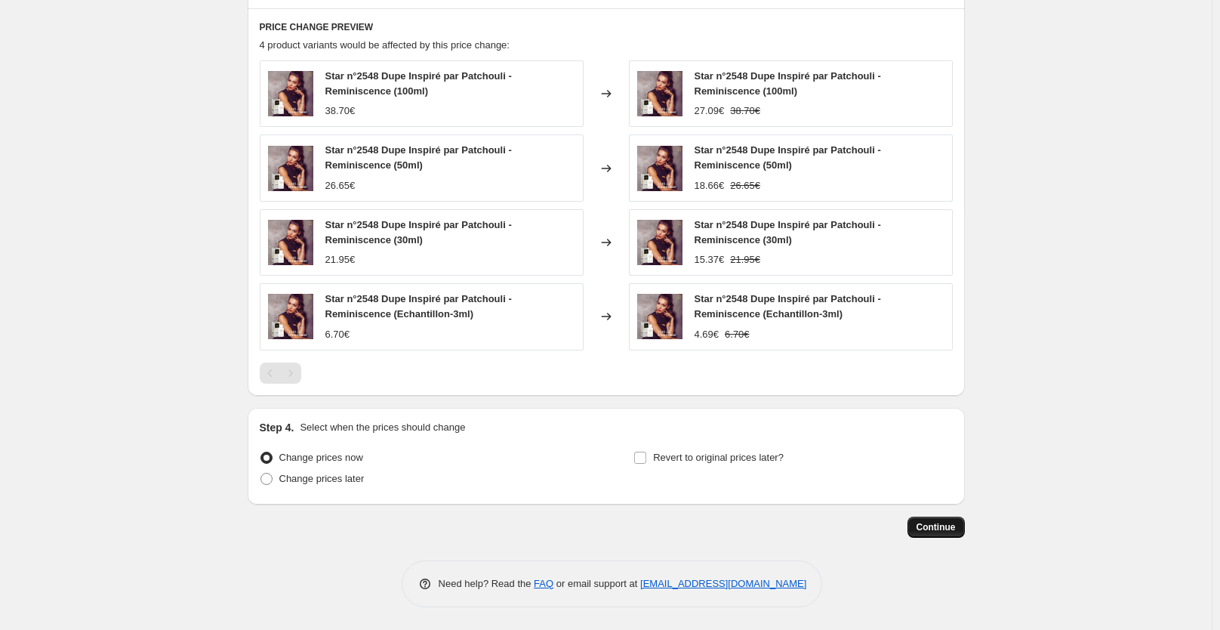
click at [946, 524] on span "Continue" at bounding box center [936, 527] width 39 height 12
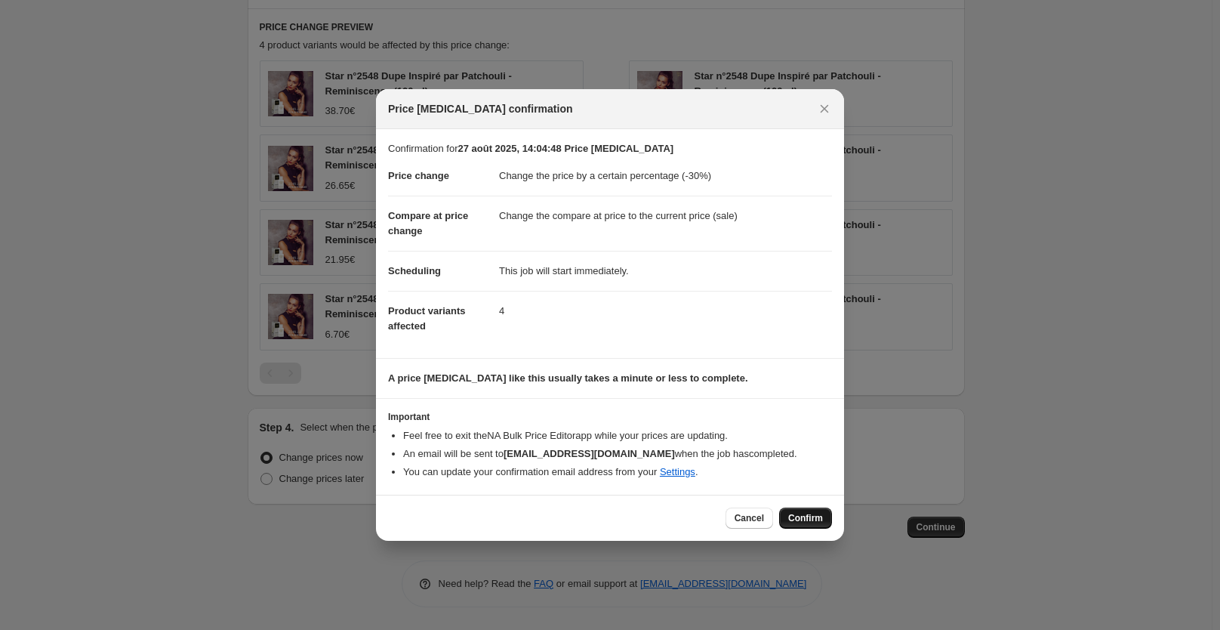
click at [803, 517] on span "Confirm" at bounding box center [805, 518] width 35 height 12
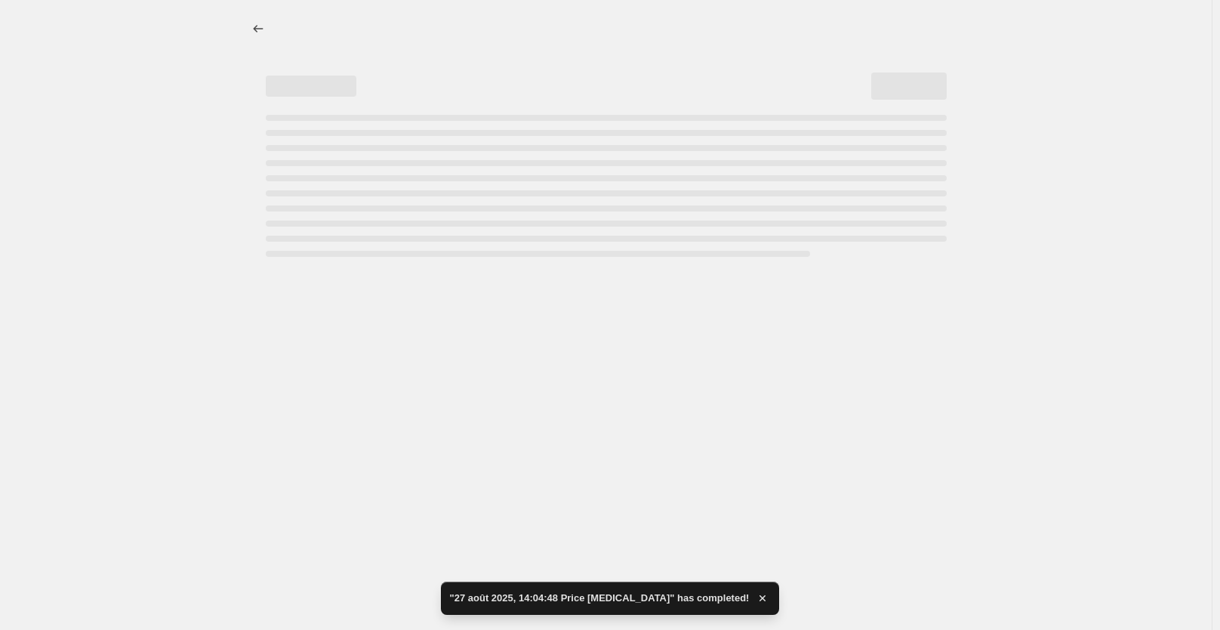
select select "percentage"
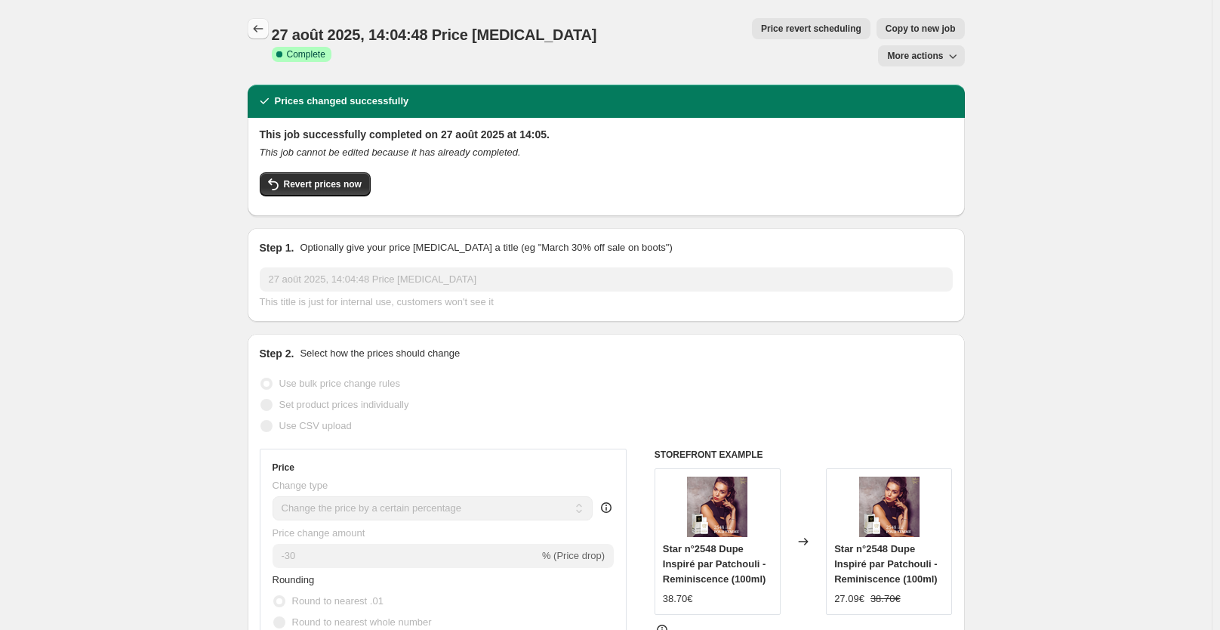
click at [266, 28] on icon "Price change jobs" at bounding box center [258, 28] width 15 height 15
